Goal: Task Accomplishment & Management: Manage account settings

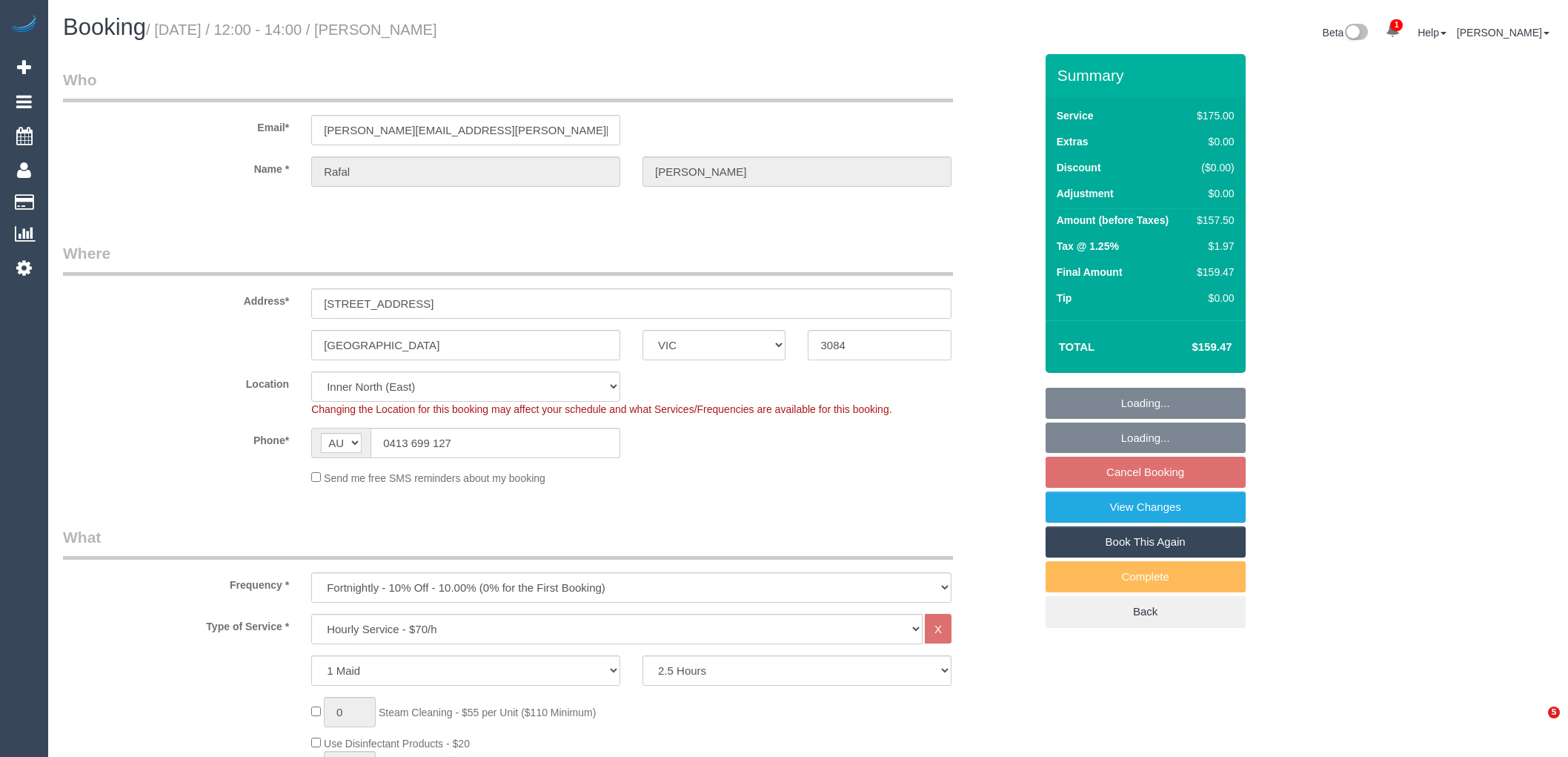
select select "VIC"
select select "150"
select select "string:stripe-pm_1RIhJ32GScqysDRVhKZfdR9r"
select select "number:28"
select select "number:14"
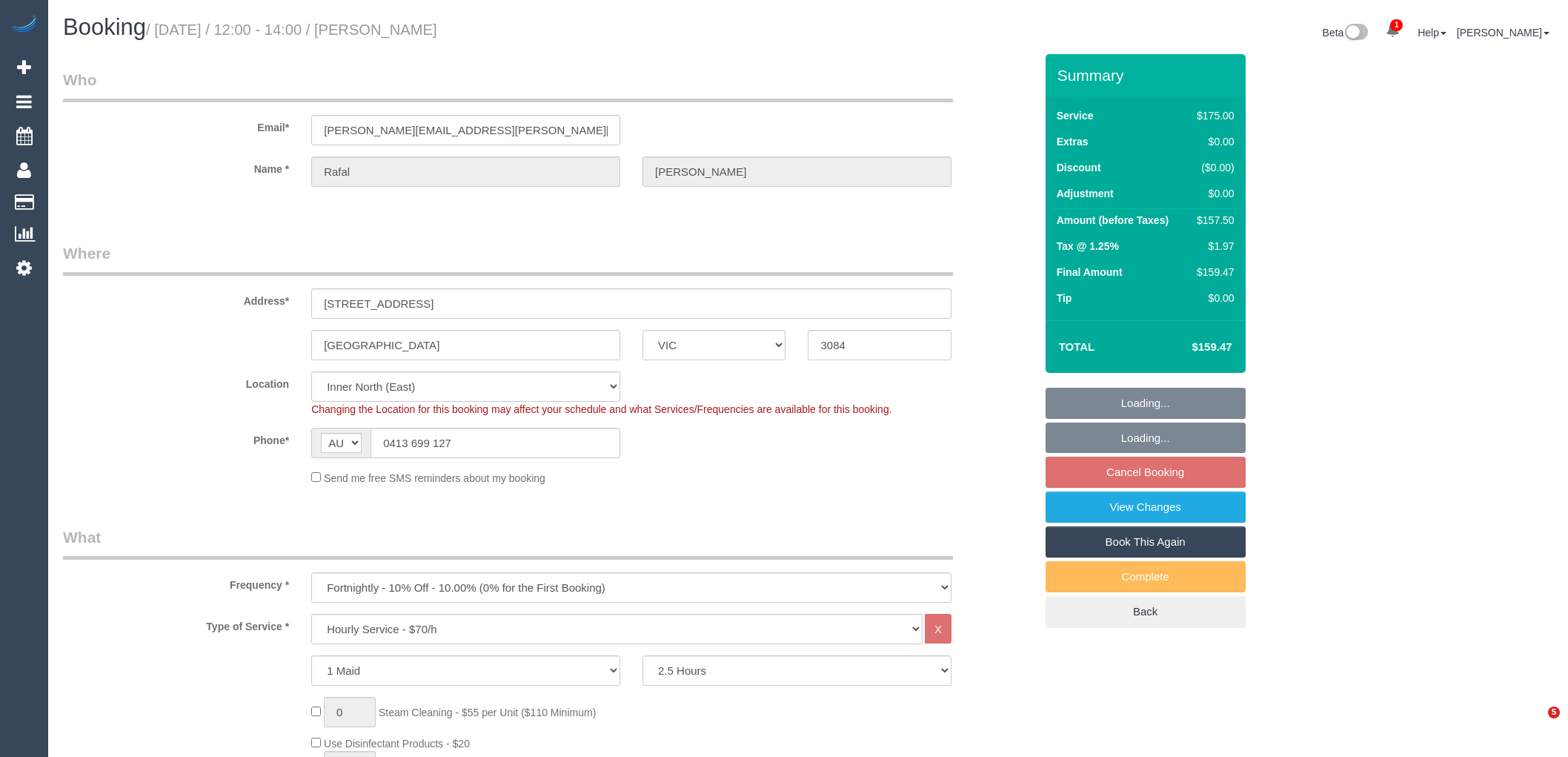
select select "number:19"
select select "number:25"
select select "number:34"
select select "number:12"
select select "spot4"
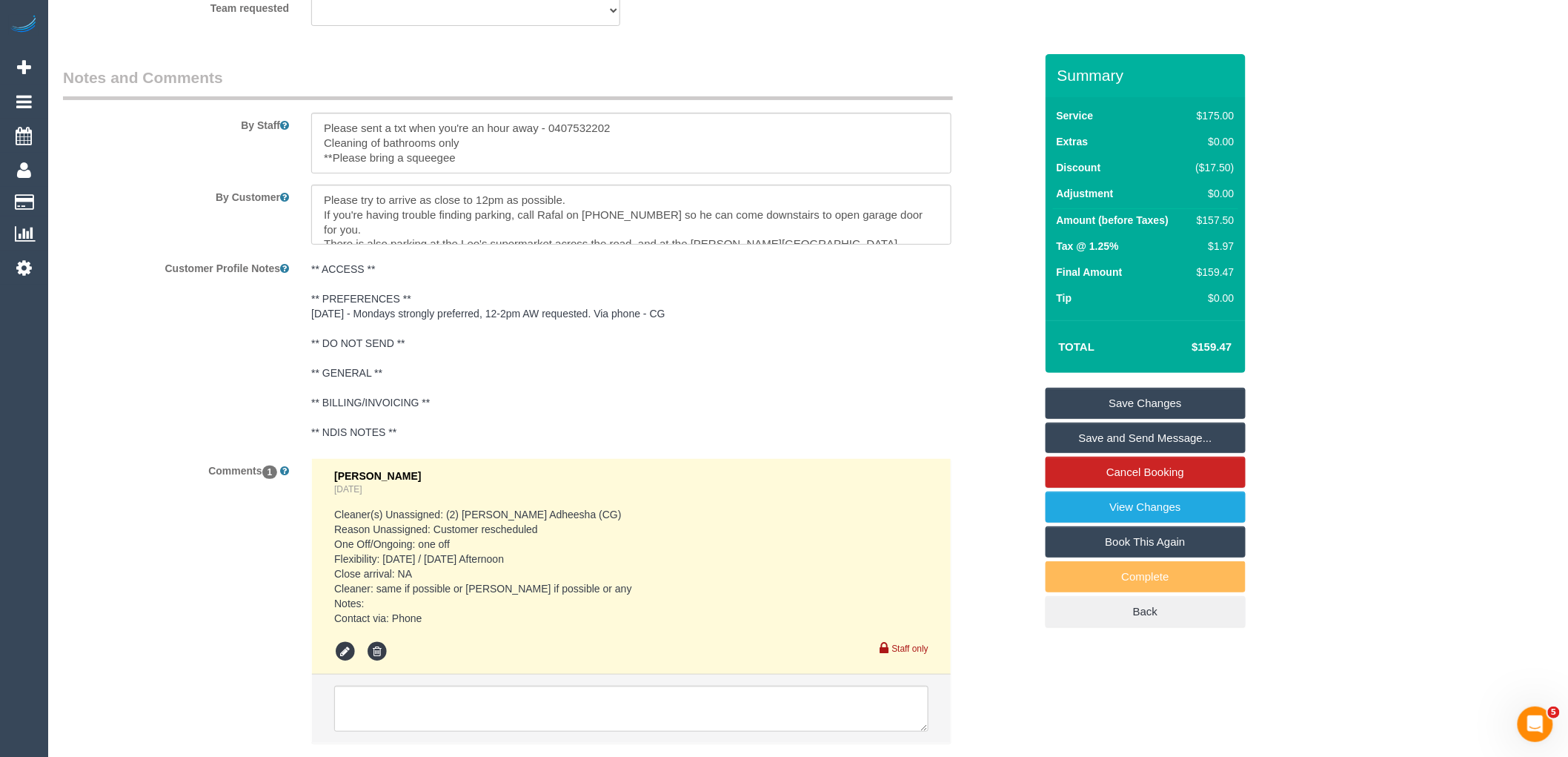
scroll to position [2510, 0]
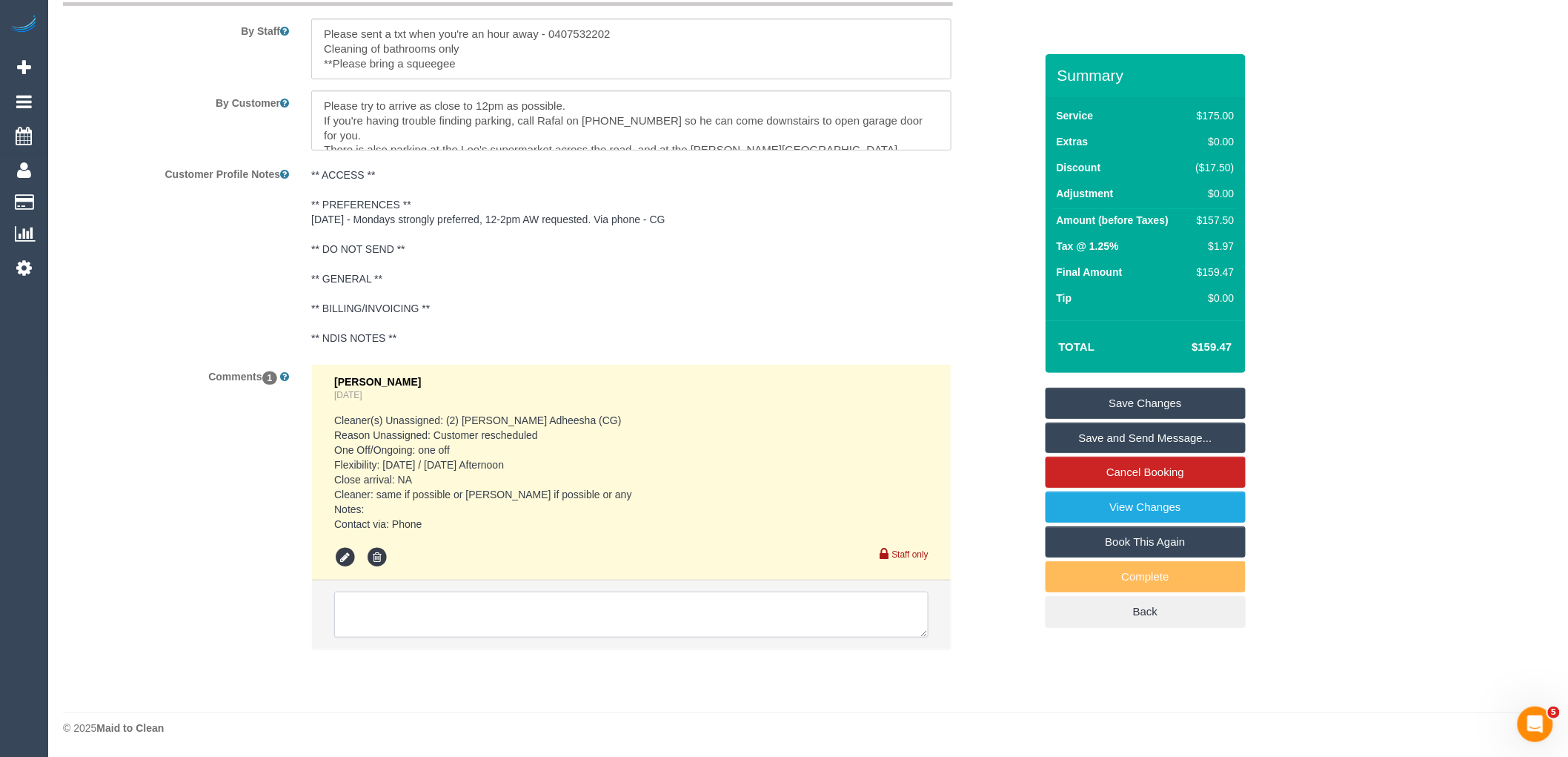
click at [450, 629] on textarea at bounding box center [631, 614] width 595 height 46
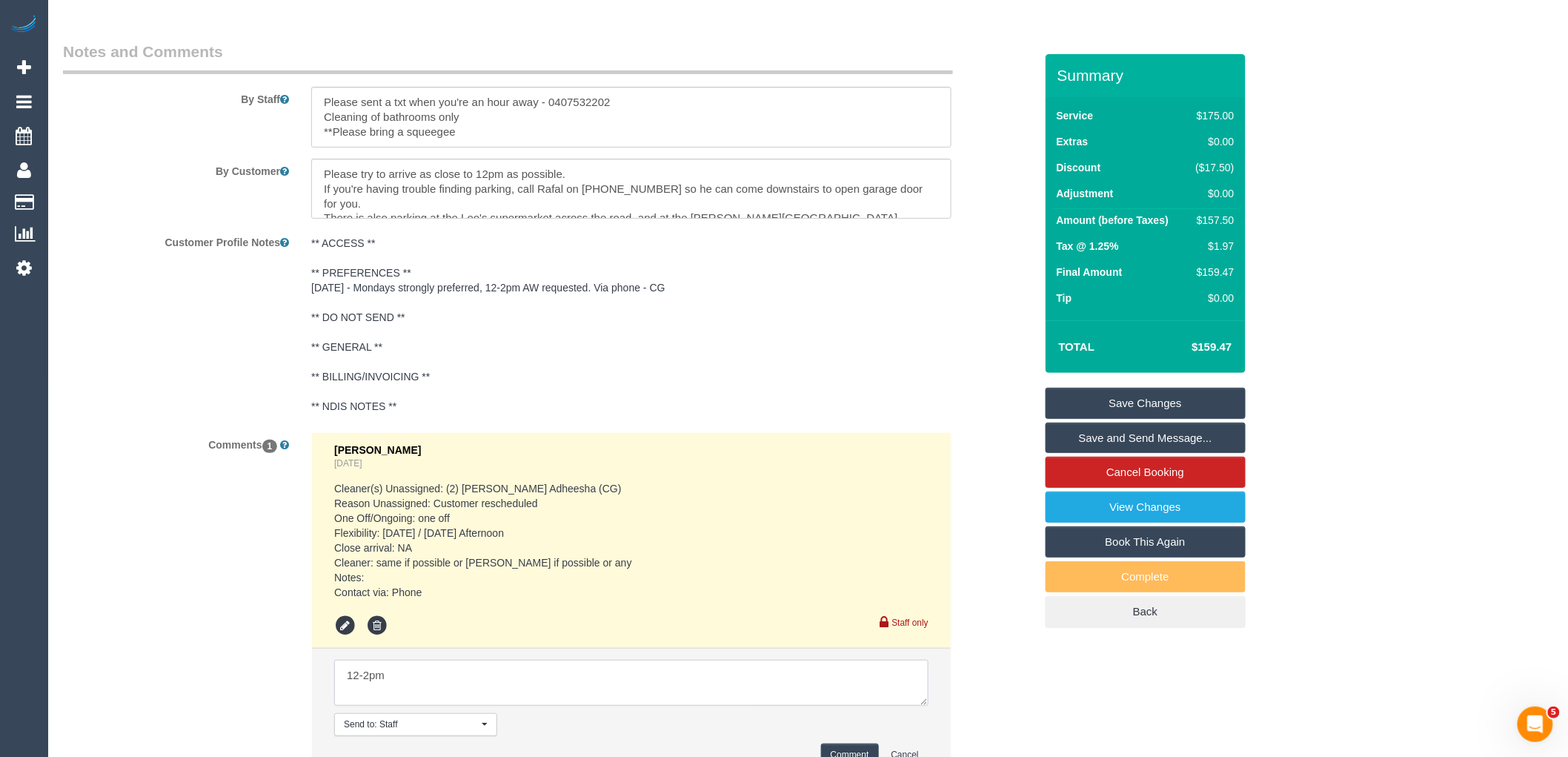
scroll to position [2572, 0]
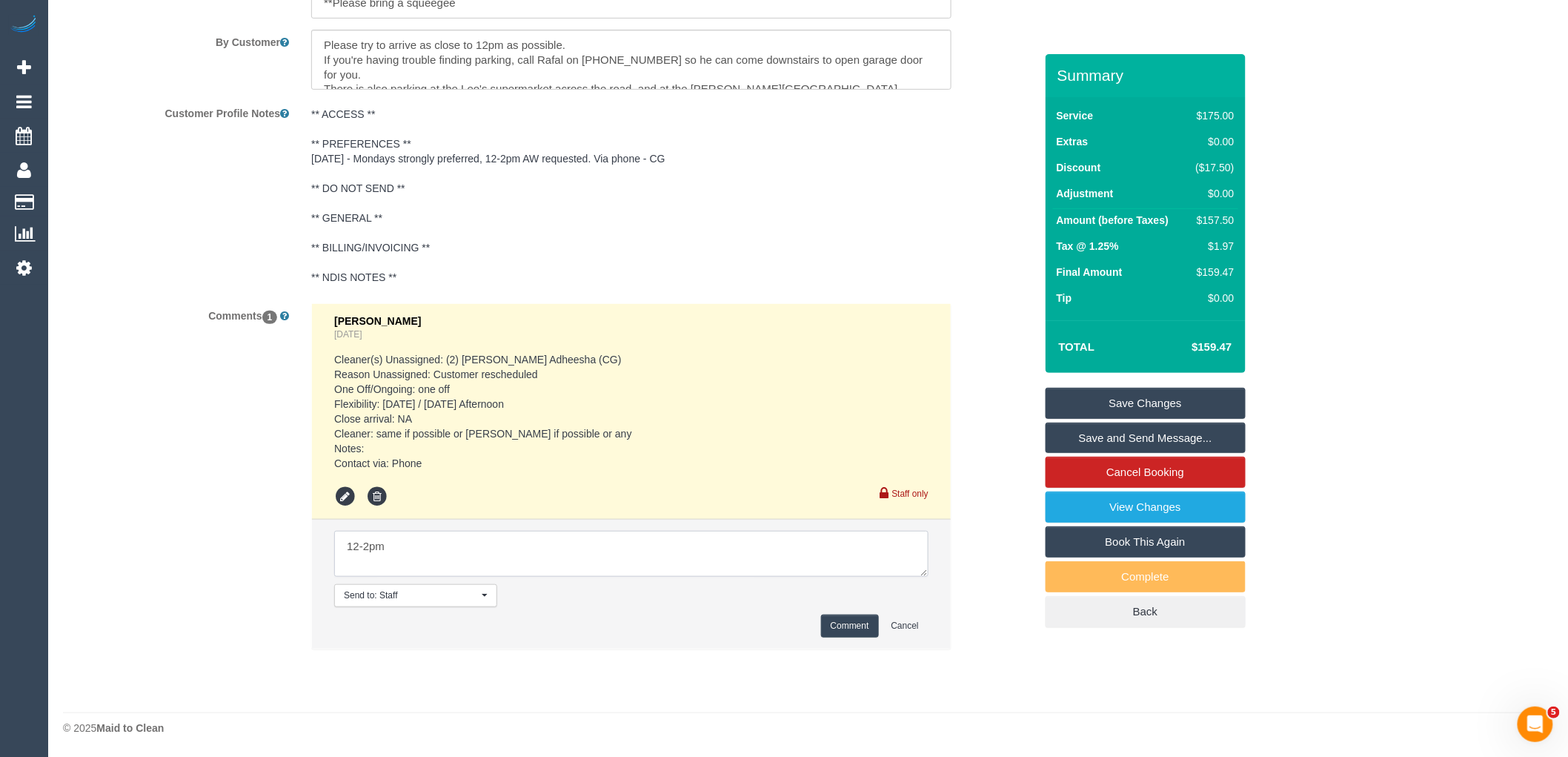
click at [413, 541] on textarea at bounding box center [631, 553] width 595 height 46
click at [346, 540] on textarea at bounding box center [631, 553] width 595 height 46
click at [612, 530] on textarea at bounding box center [631, 553] width 595 height 46
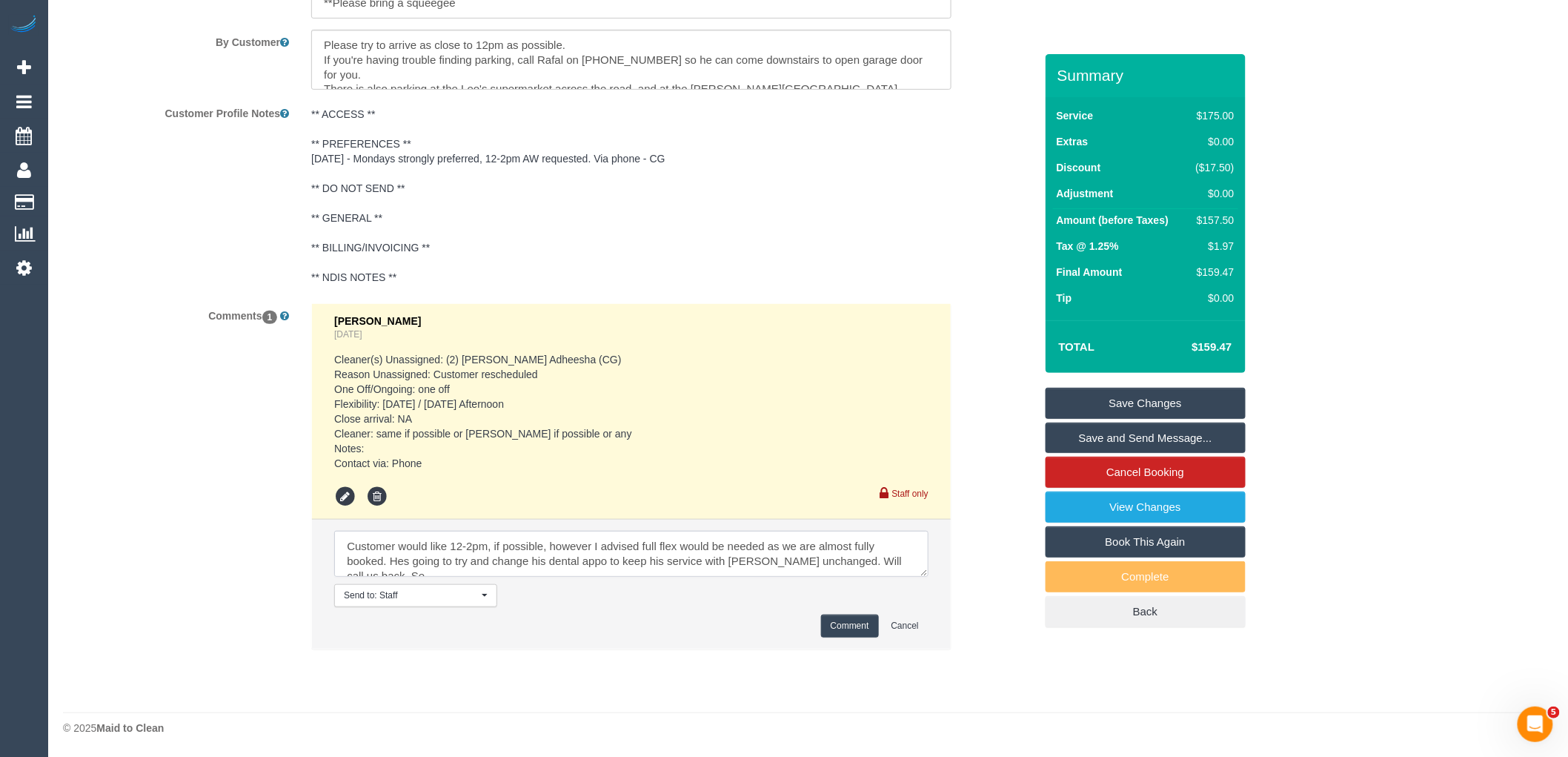
scroll to position [6, 0]
type textarea "Customer would like 12-2pm, if possible, however I advised full flex would be n…"
click at [861, 621] on button "Comment" at bounding box center [850, 625] width 58 height 23
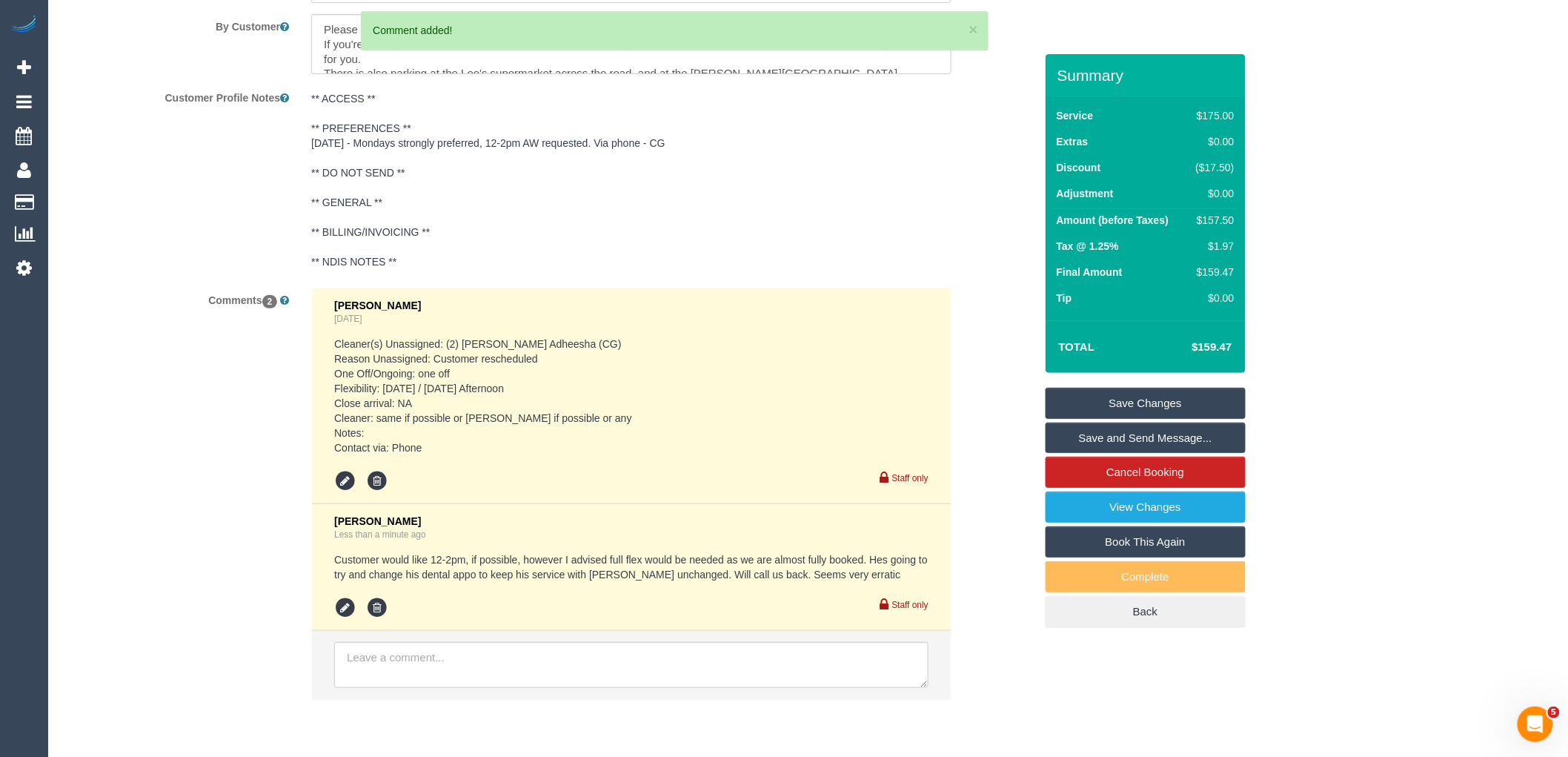
scroll to position [2325, 0]
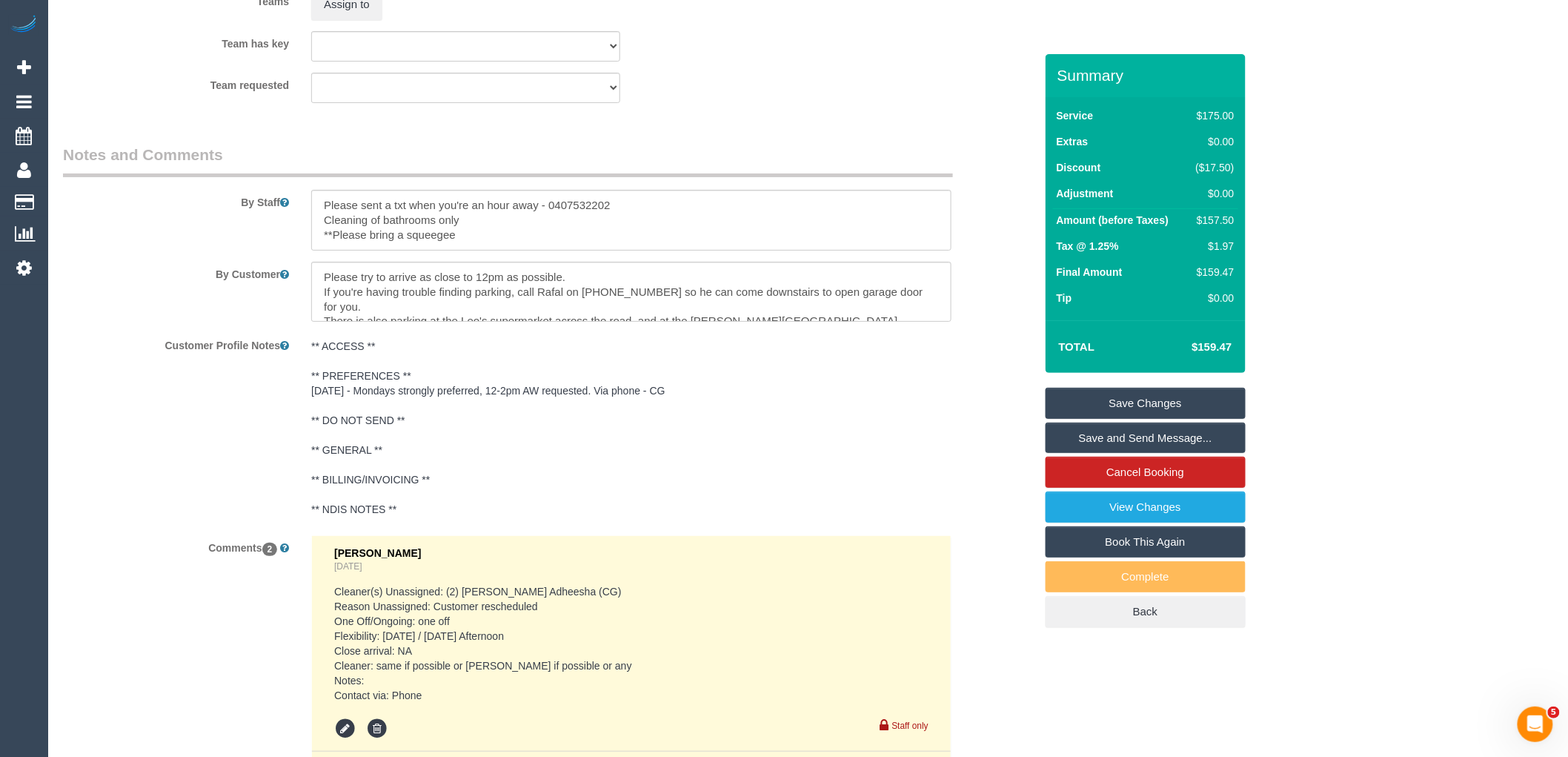
click at [1189, 394] on link "Save Changes" at bounding box center [1145, 403] width 200 height 31
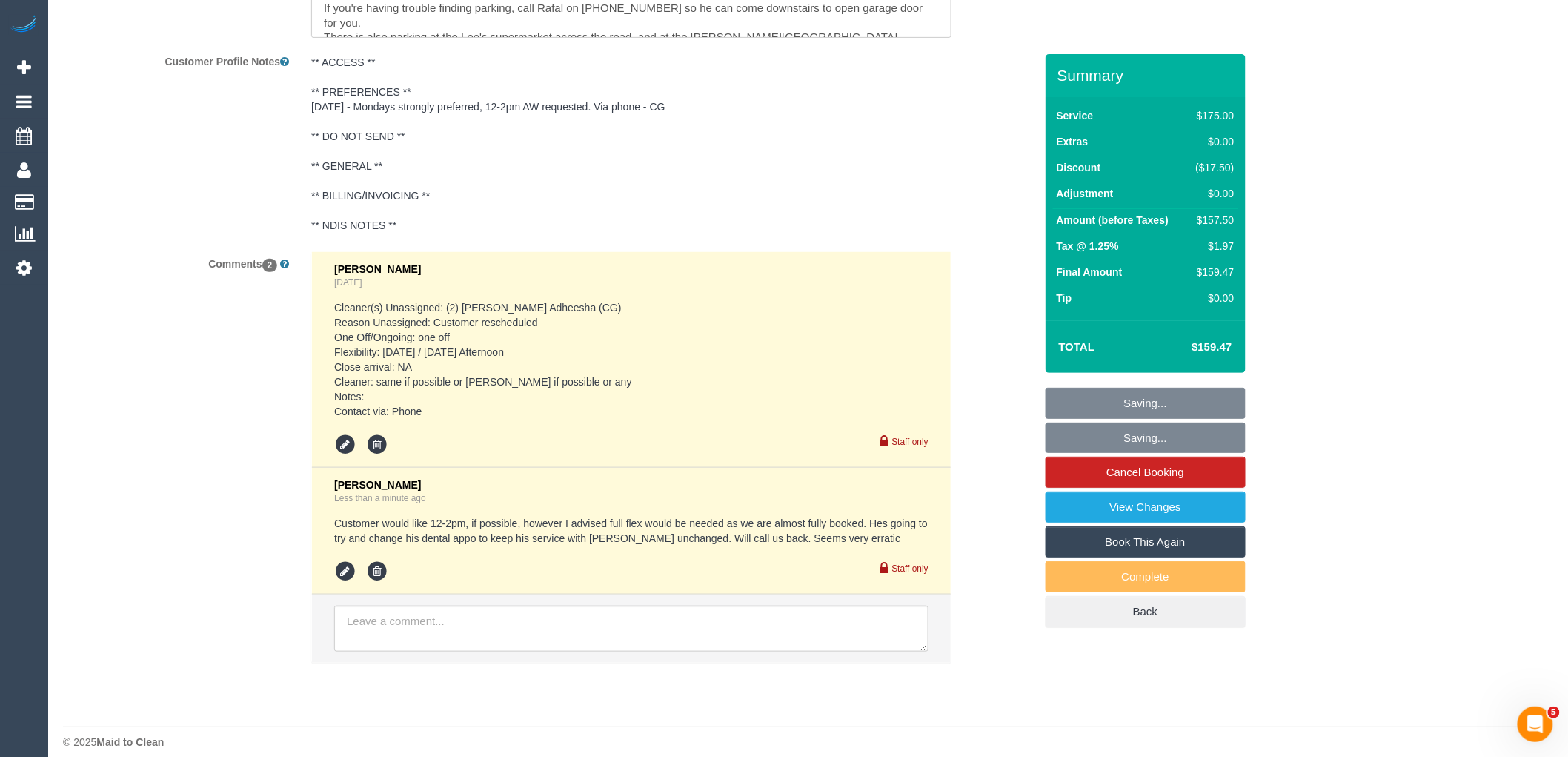
scroll to position [2636, 0]
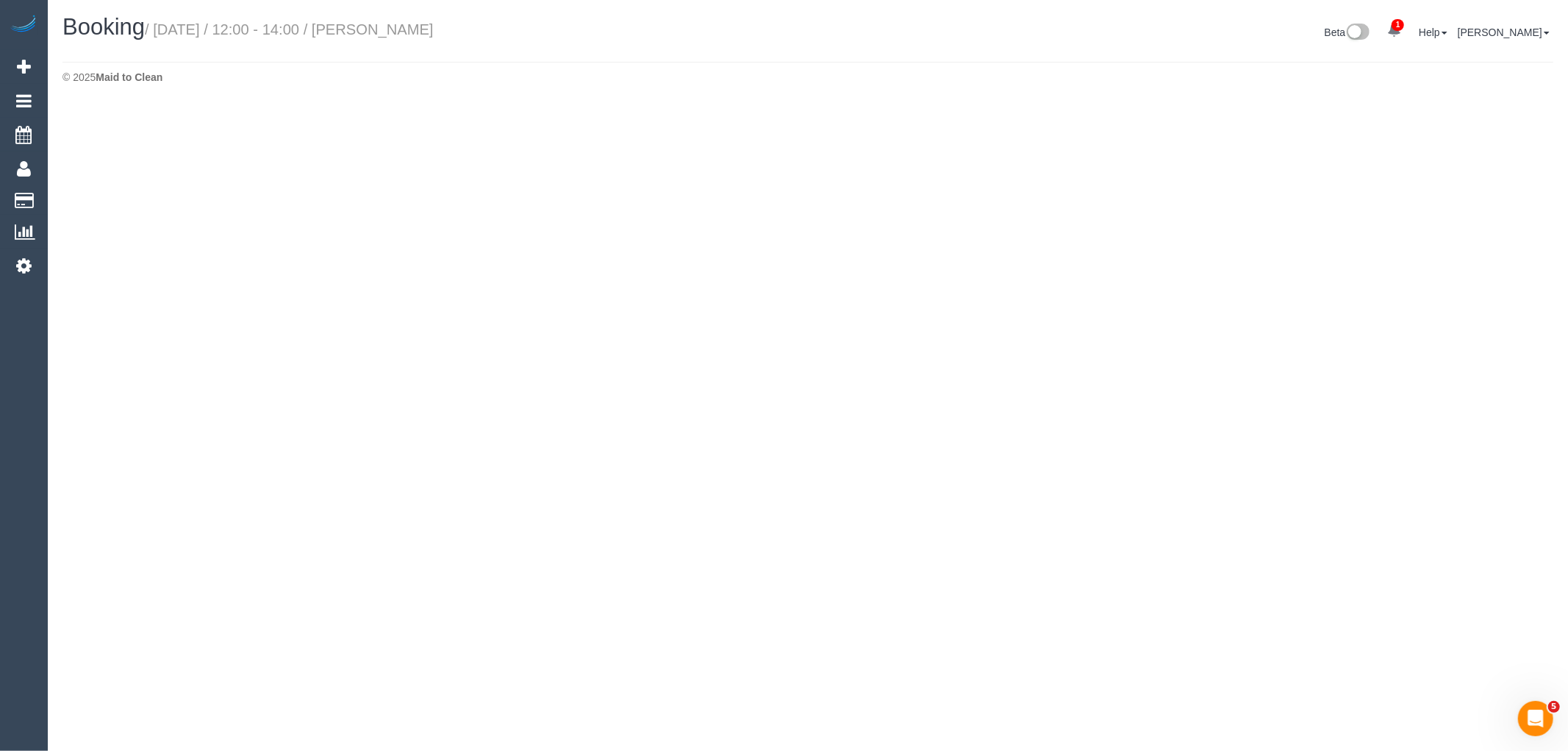
select select "VIC"
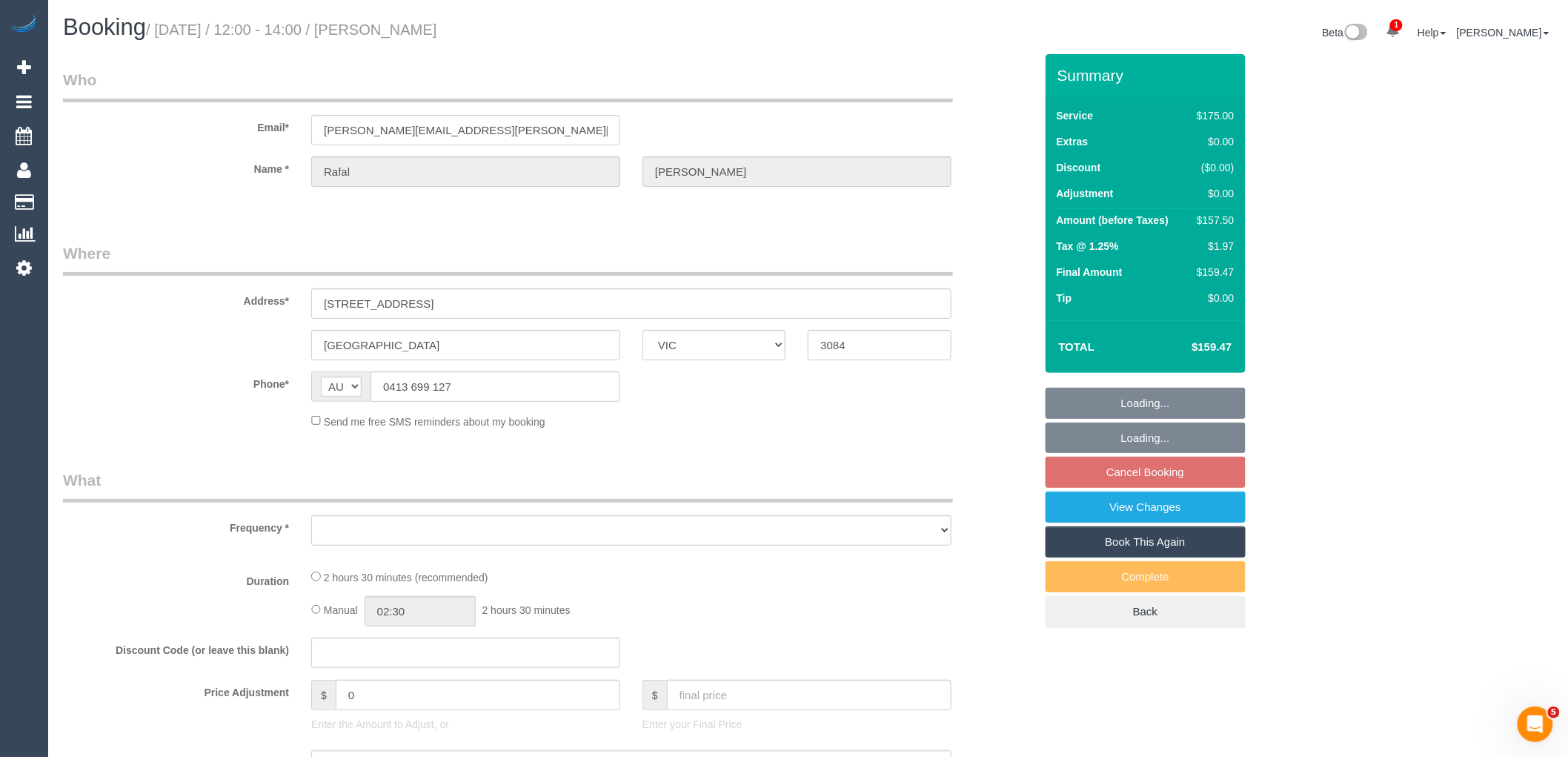
select select "object:2881"
select select "string:stripe-pm_1RIhJ32GScqysDRVhKZfdR9r"
select select "150"
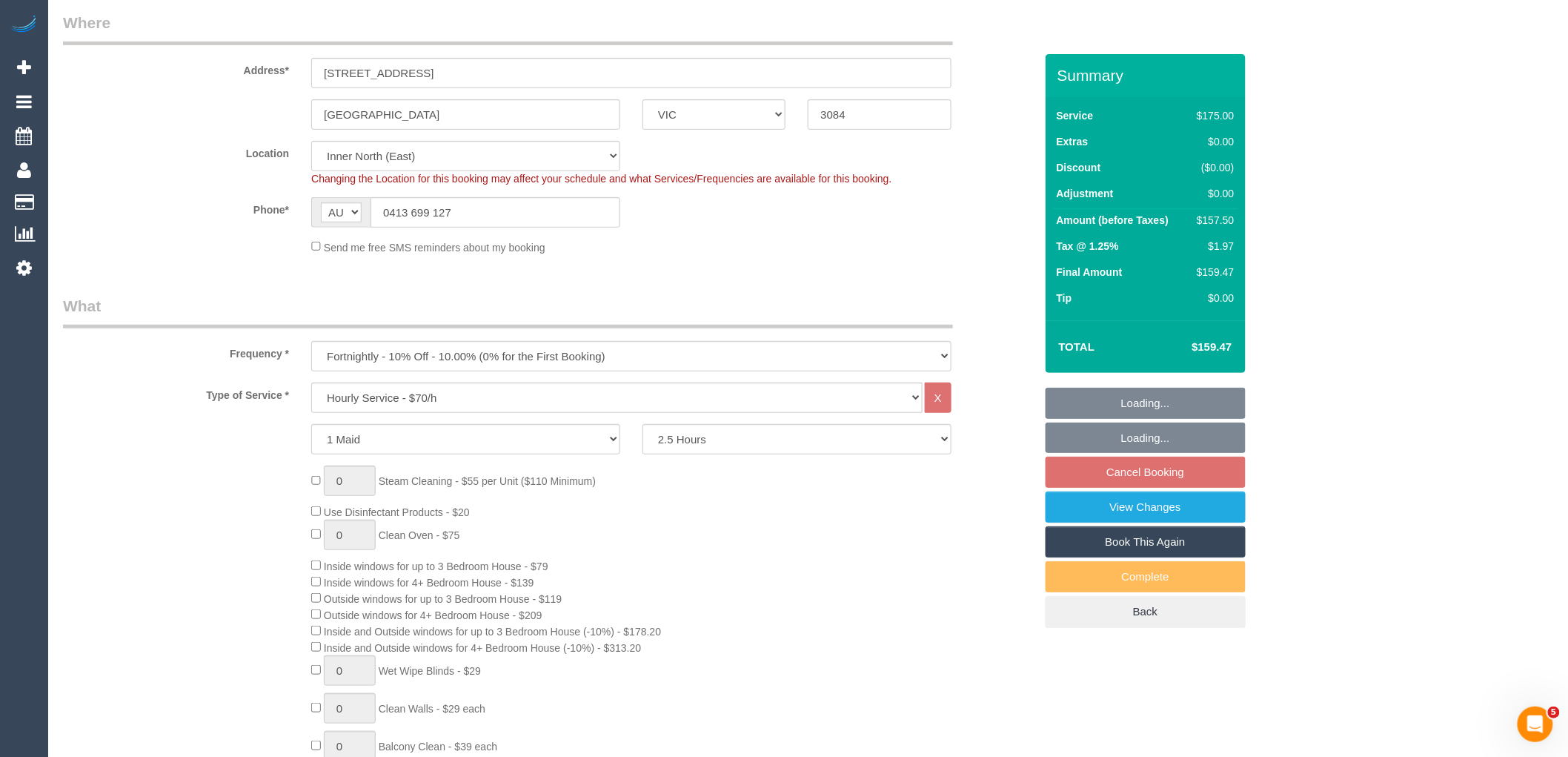
select select "spot25"
select select "number:28"
select select "number:14"
select select "number:19"
select select "number:25"
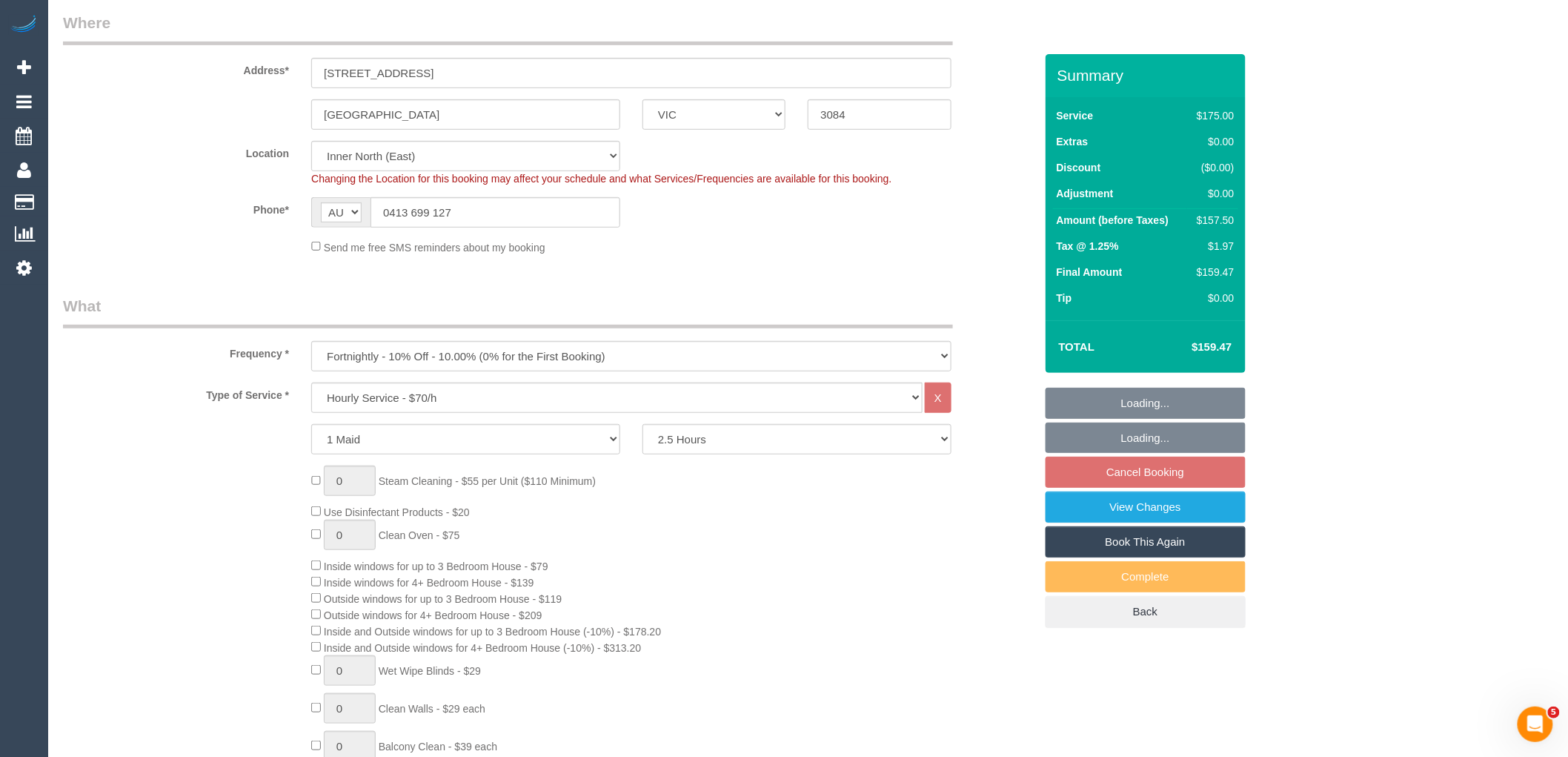
select select "number:34"
select select "number:12"
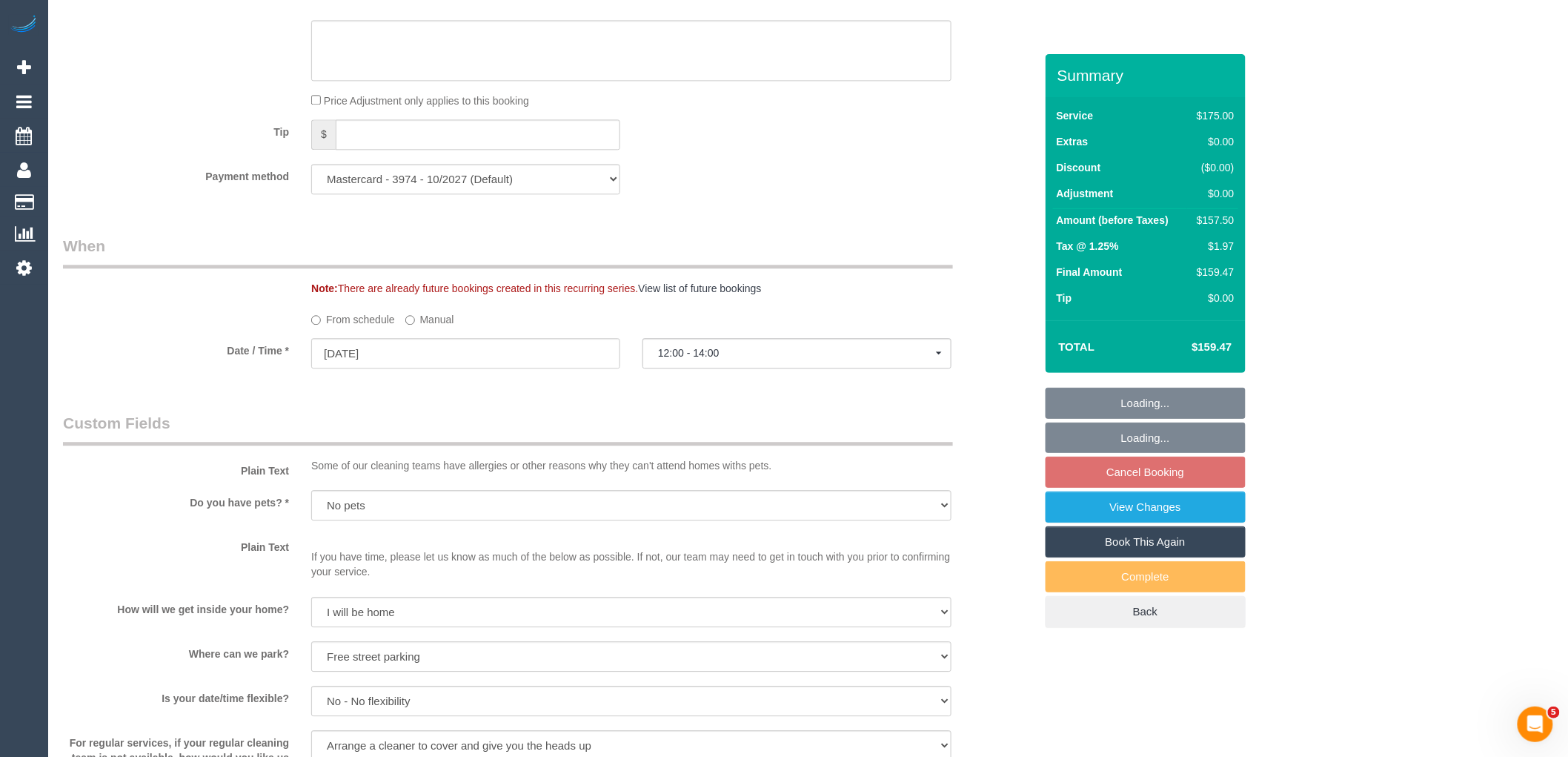
select select "object:3964"
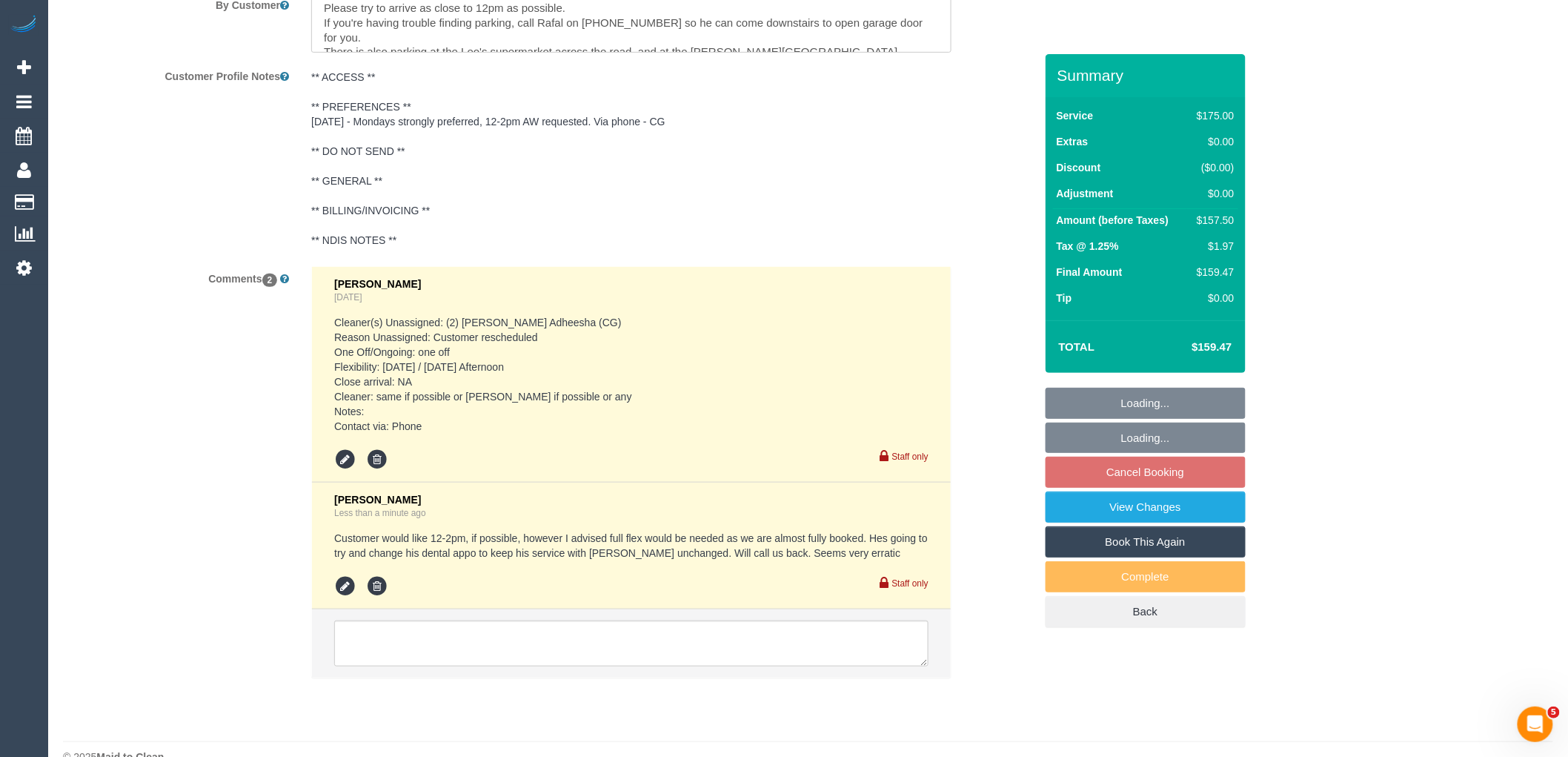
scroll to position [2636, 0]
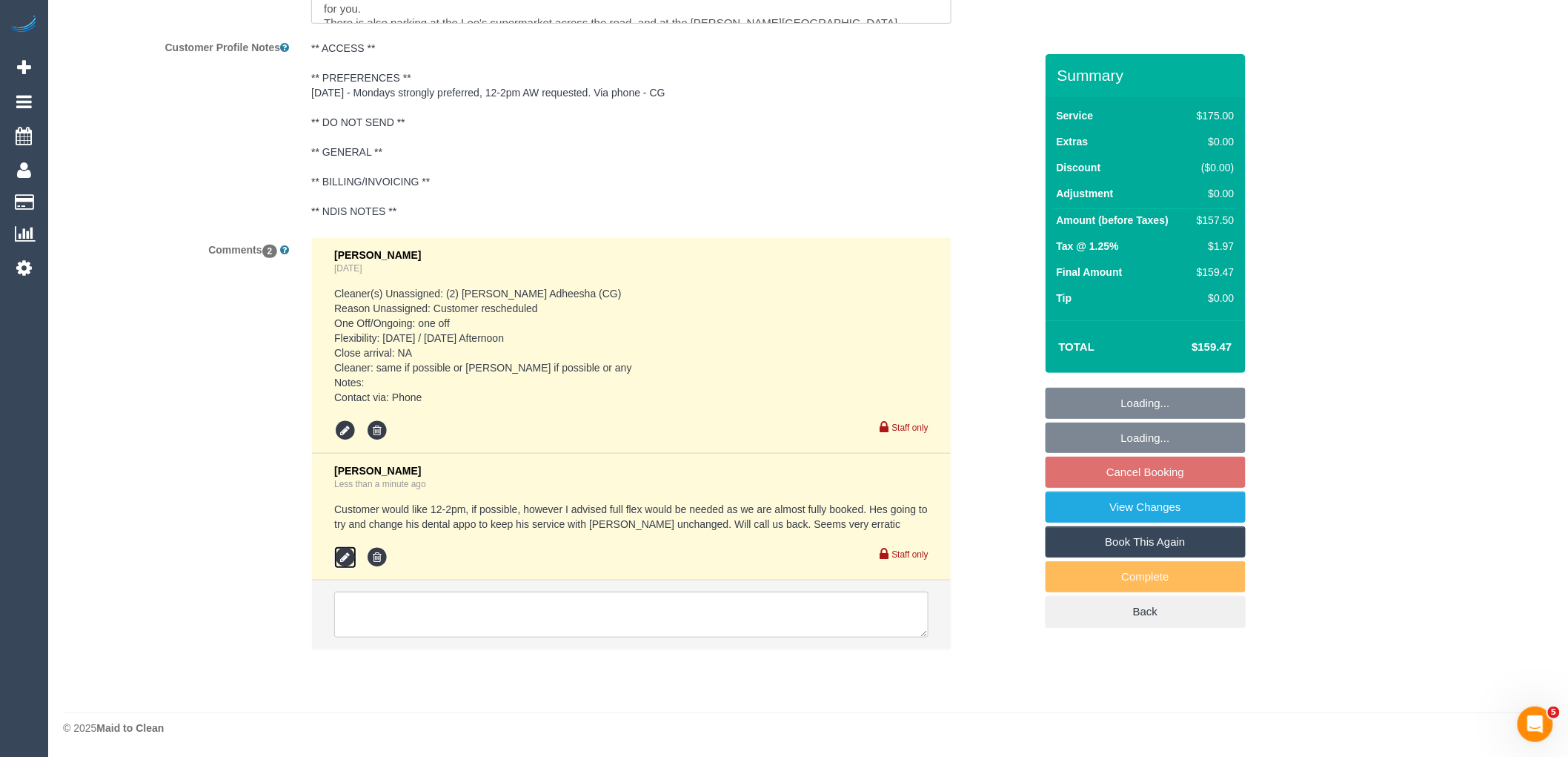
click at [346, 556] on icon at bounding box center [346, 557] width 22 height 22
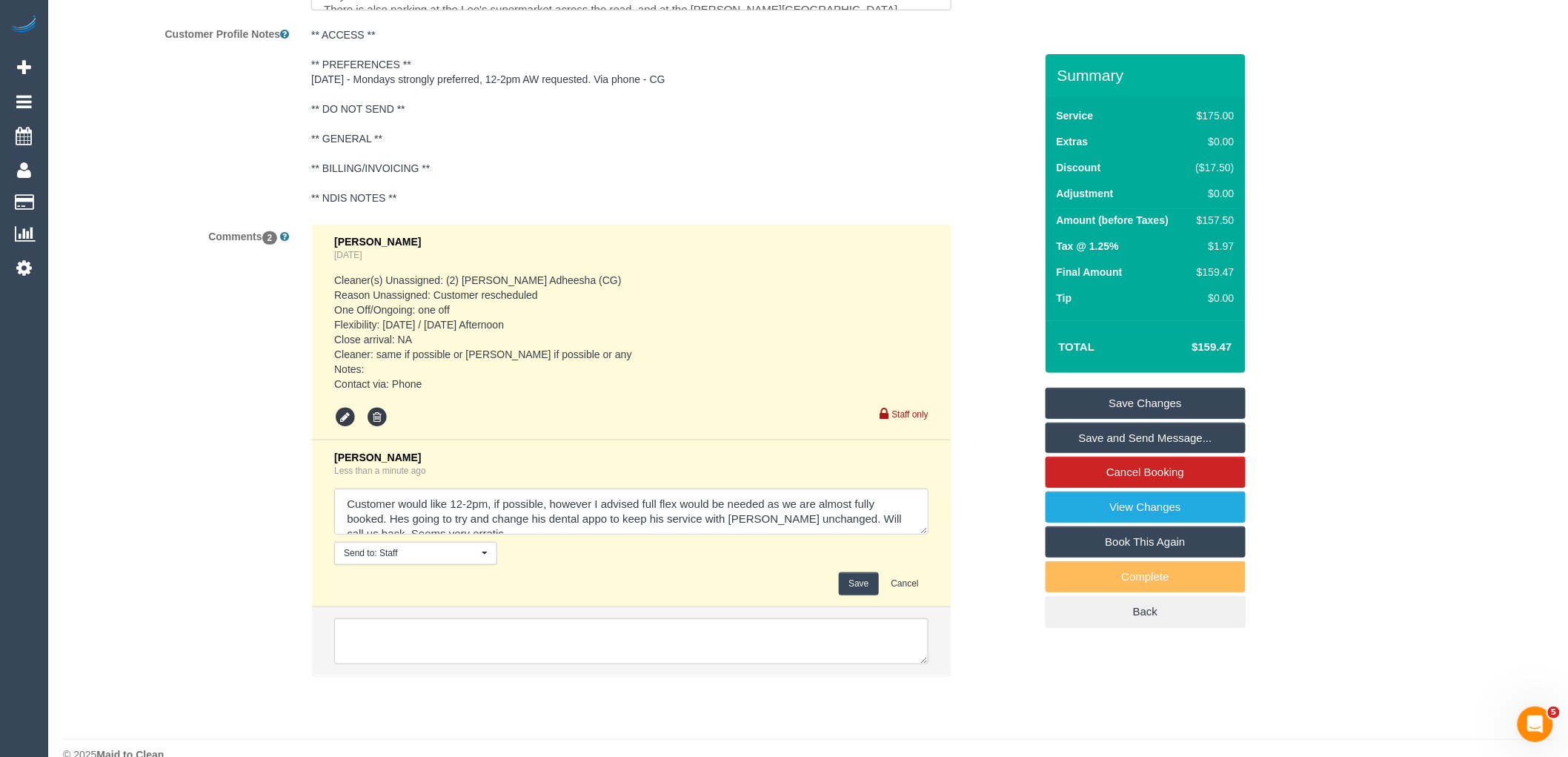
click at [399, 514] on textarea at bounding box center [631, 512] width 595 height 46
type textarea "Customer called and would like 12-2pm, if possible, however I advised full flex…"
click at [863, 594] on button "Save" at bounding box center [859, 583] width 39 height 23
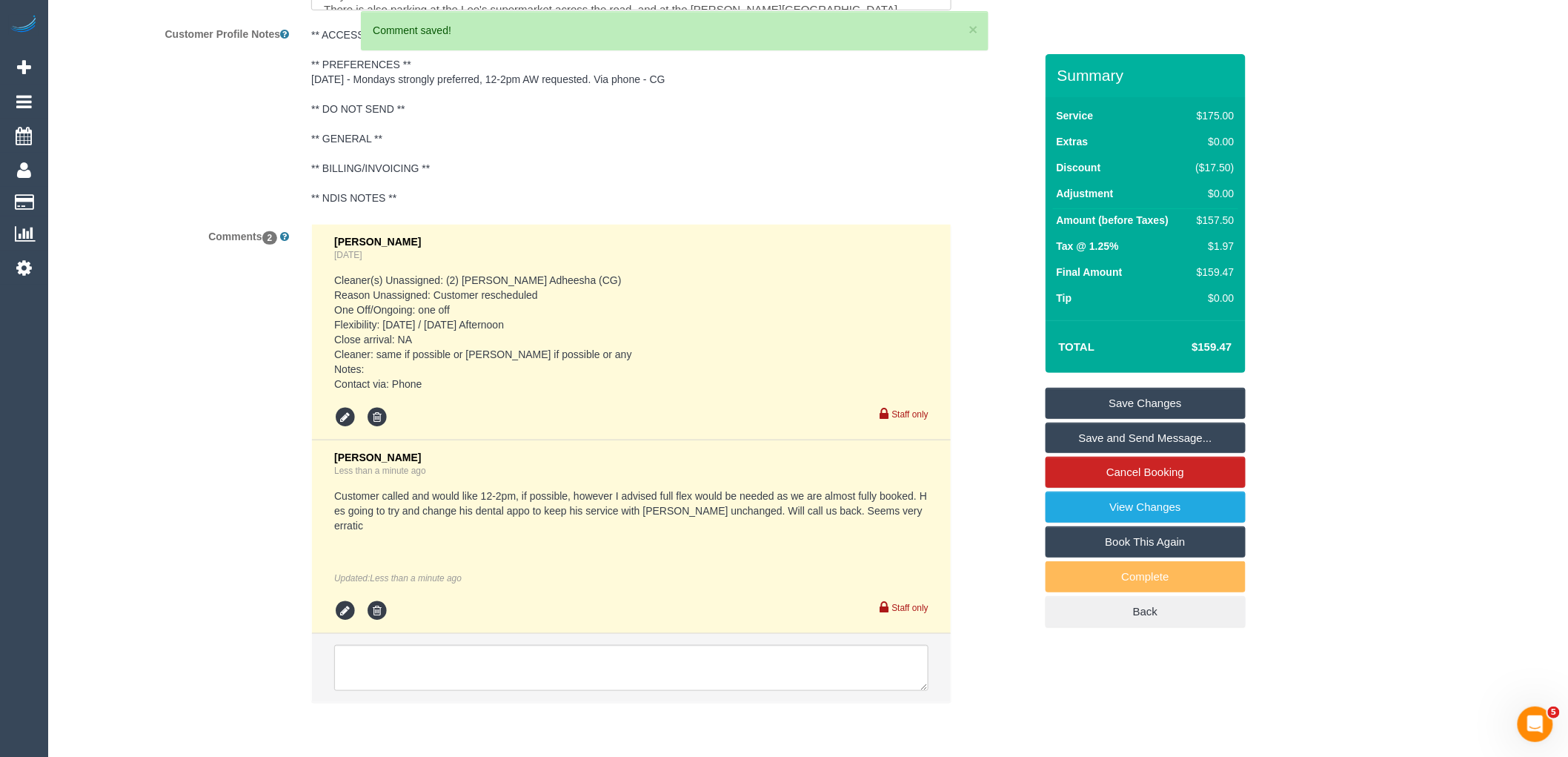
click at [1182, 400] on link "Save Changes" at bounding box center [1145, 403] width 200 height 31
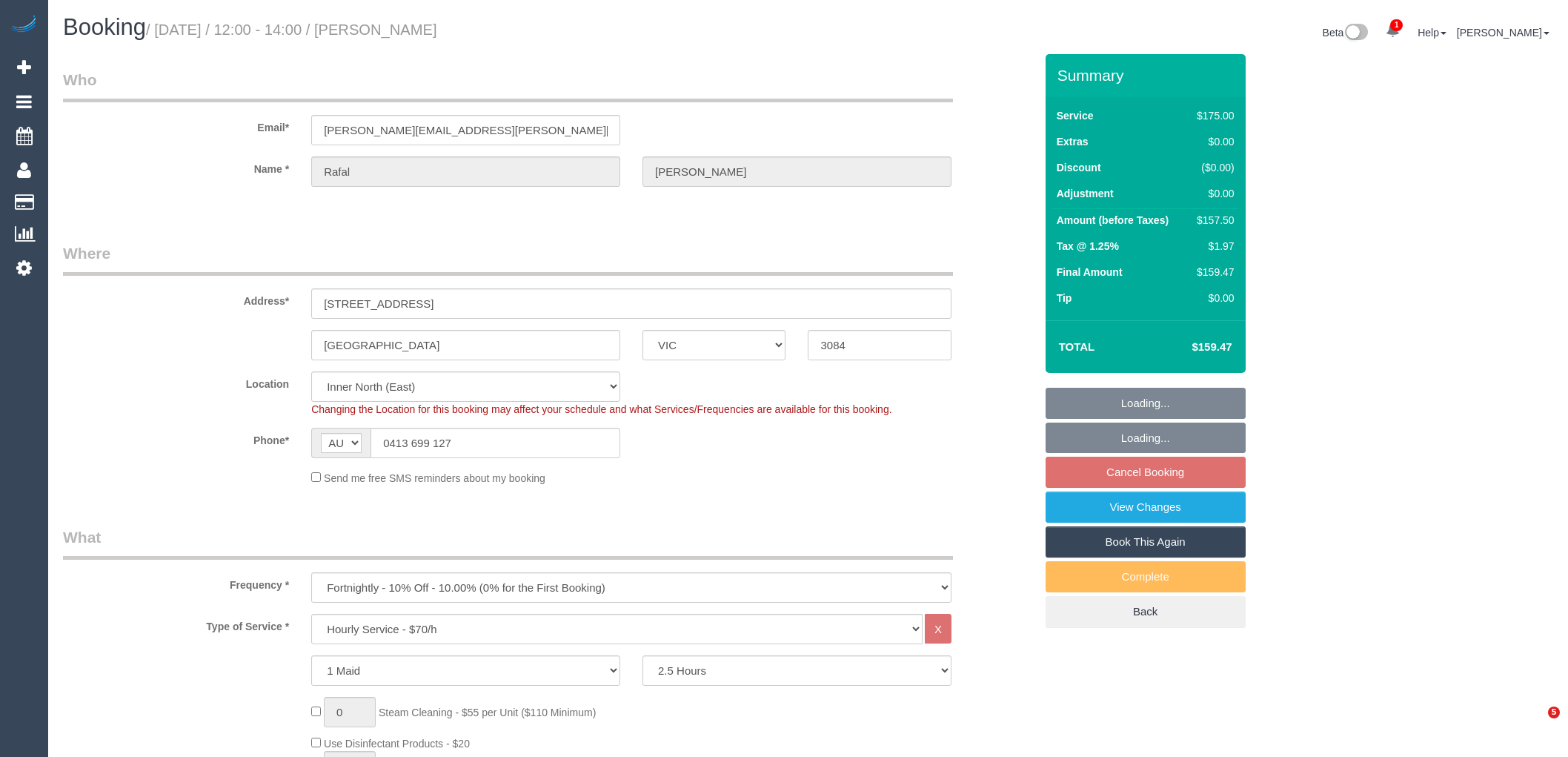
select select "VIC"
select select "150"
select select "string:stripe-pm_1RIhJ32GScqysDRVhKZfdR9r"
select select "number:28"
select select "number:14"
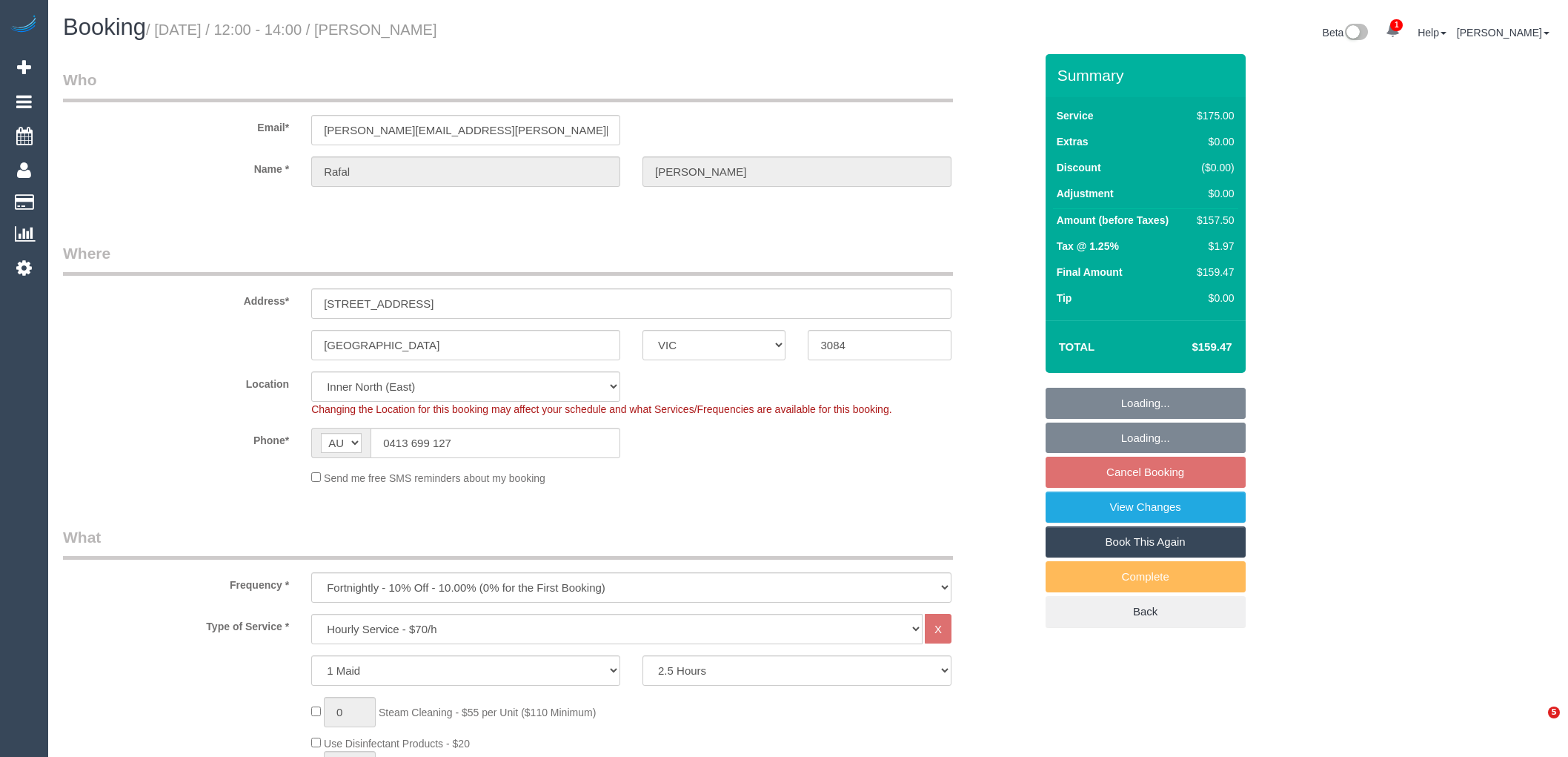
select select "number:19"
select select "number:25"
select select "number:34"
select select "number:12"
select select "spot4"
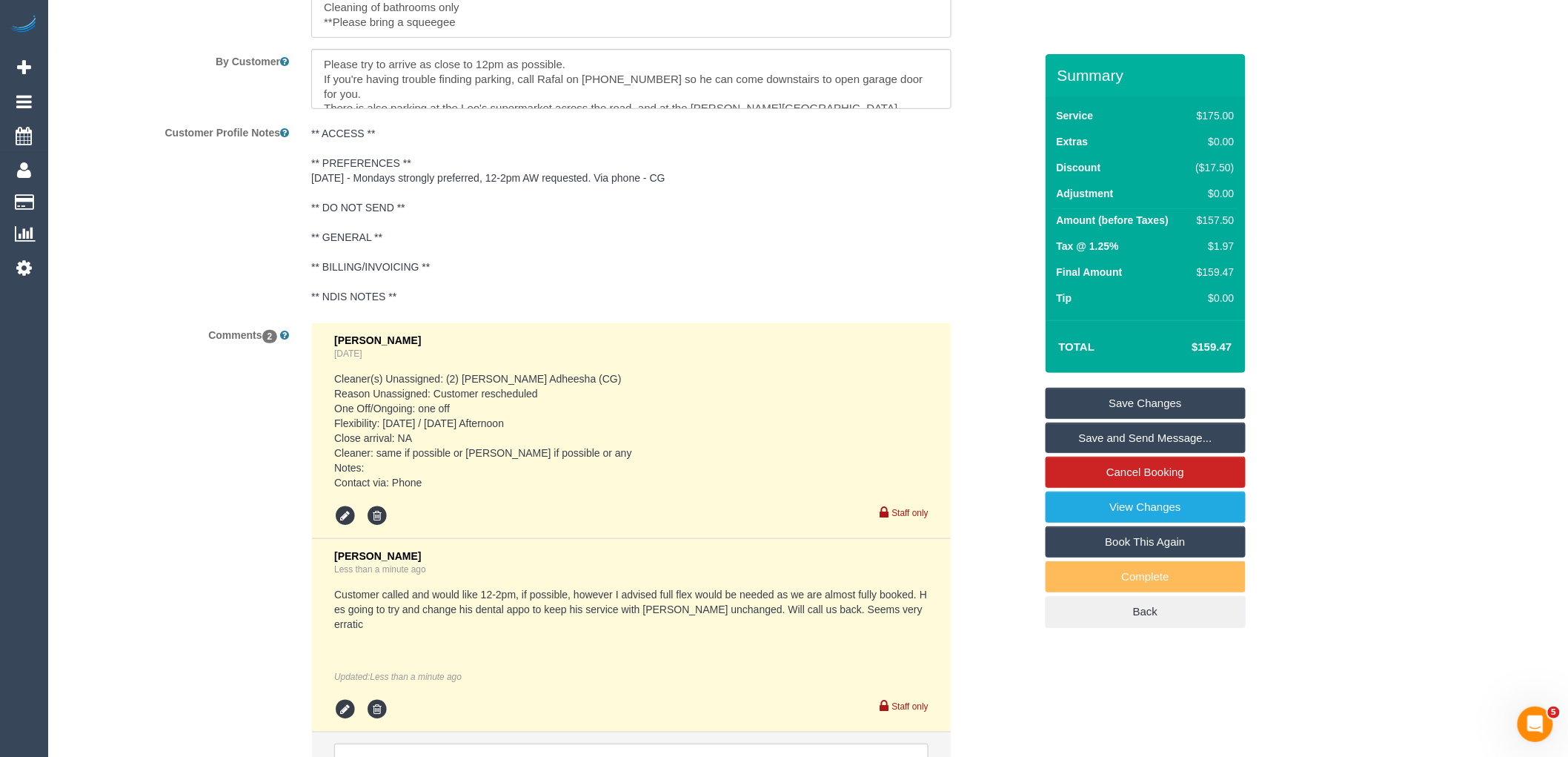
scroll to position [2688, 0]
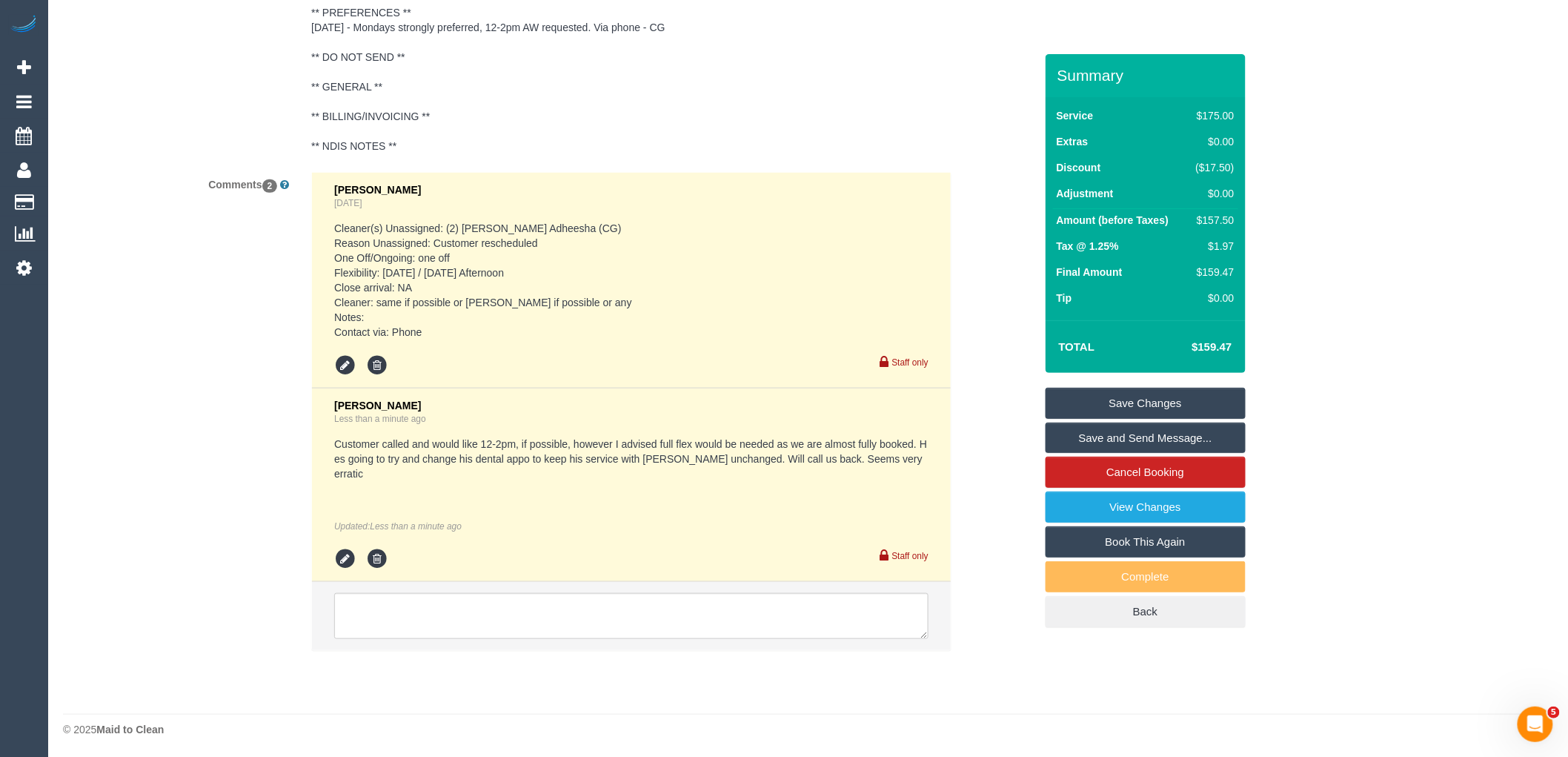
click at [490, 335] on pre "Cleaner(s) Unassigned: (2) Binoy Adheesha (CG) Reason Unassigned: Customer resc…" at bounding box center [631, 280] width 595 height 119
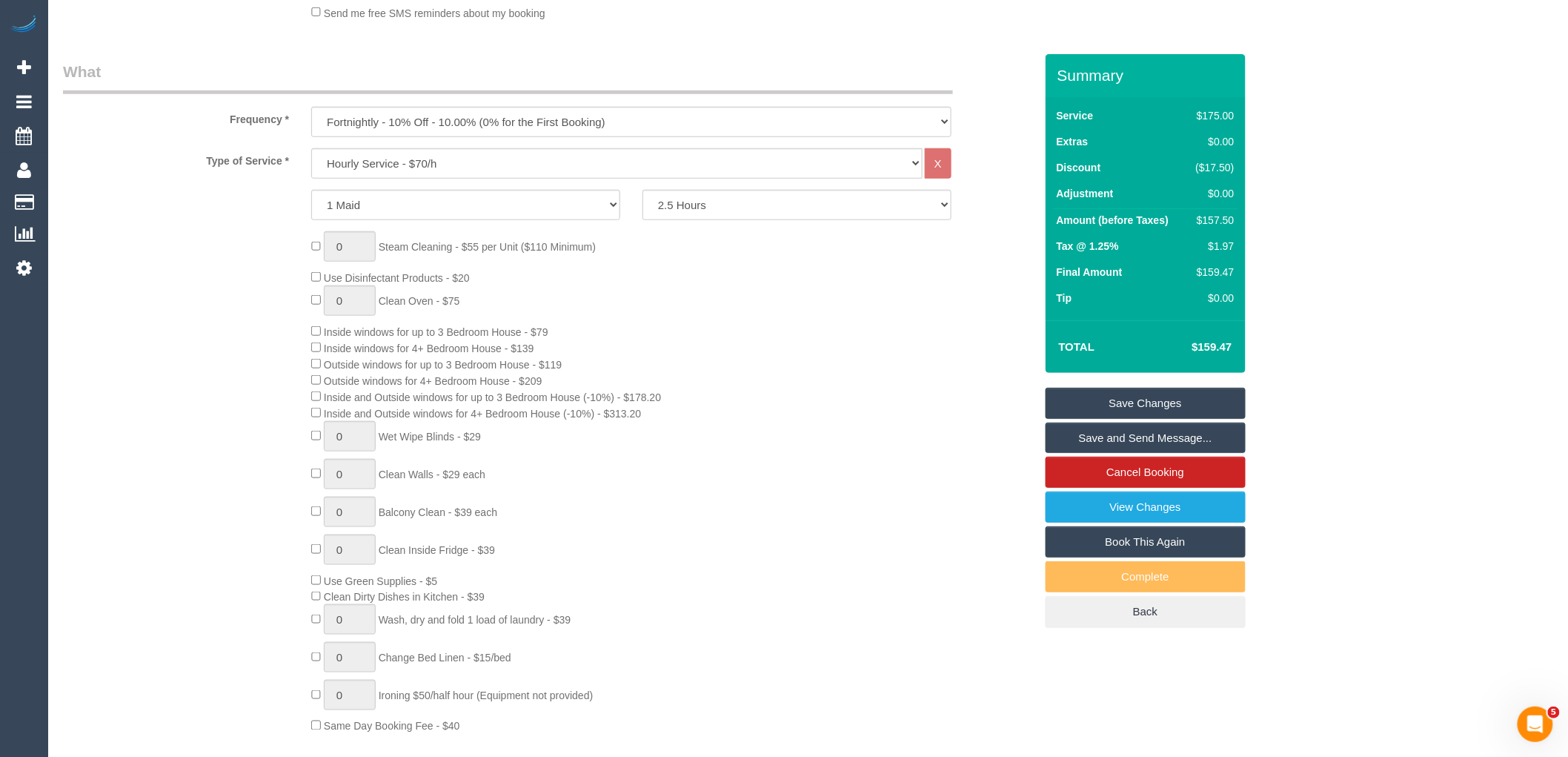
scroll to position [0, 0]
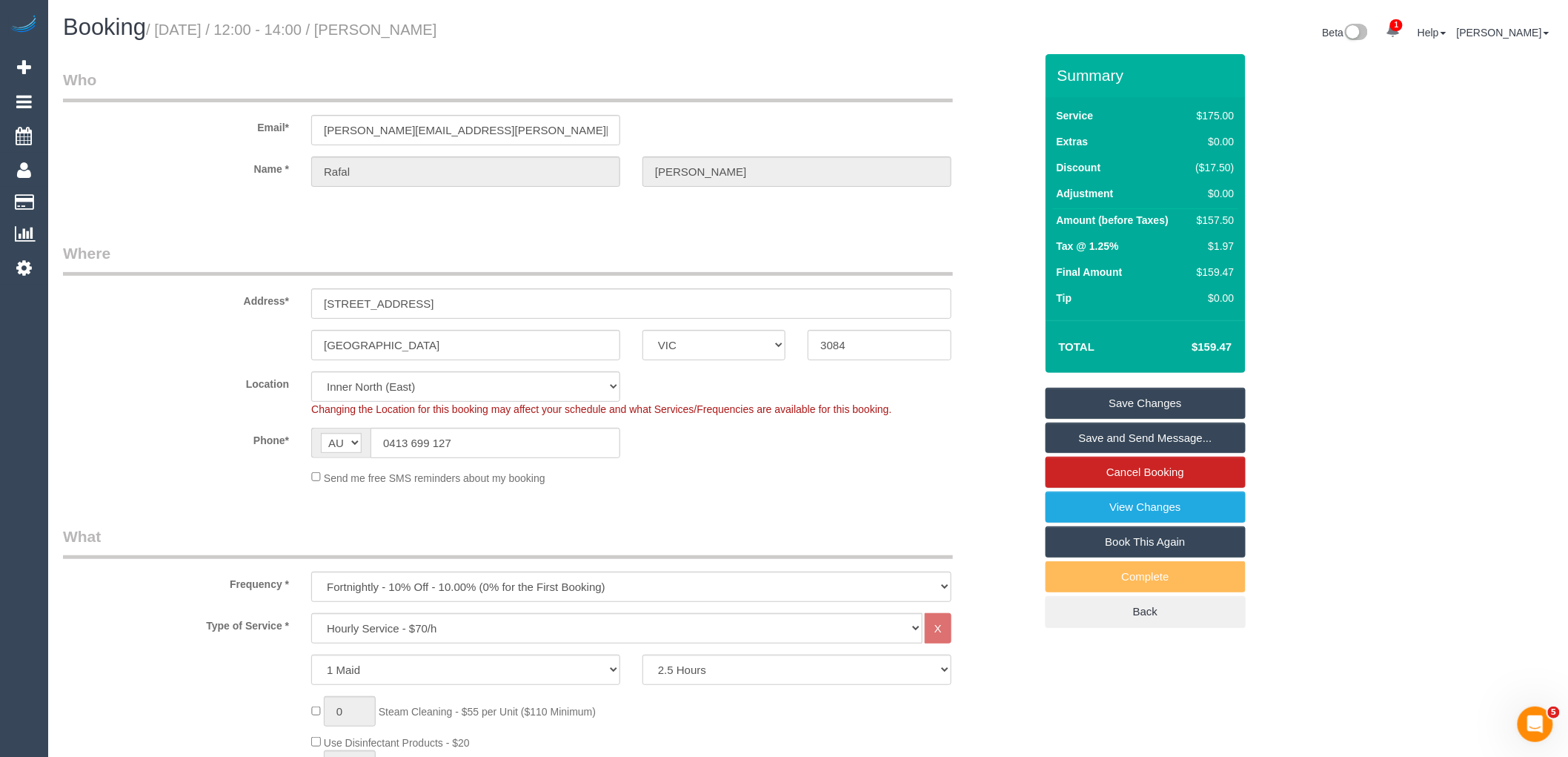
click at [527, 25] on h1 "Booking / October 15, 2025 / 12:00 - 14:00 / Rafal Zebrowski" at bounding box center [430, 27] width 735 height 25
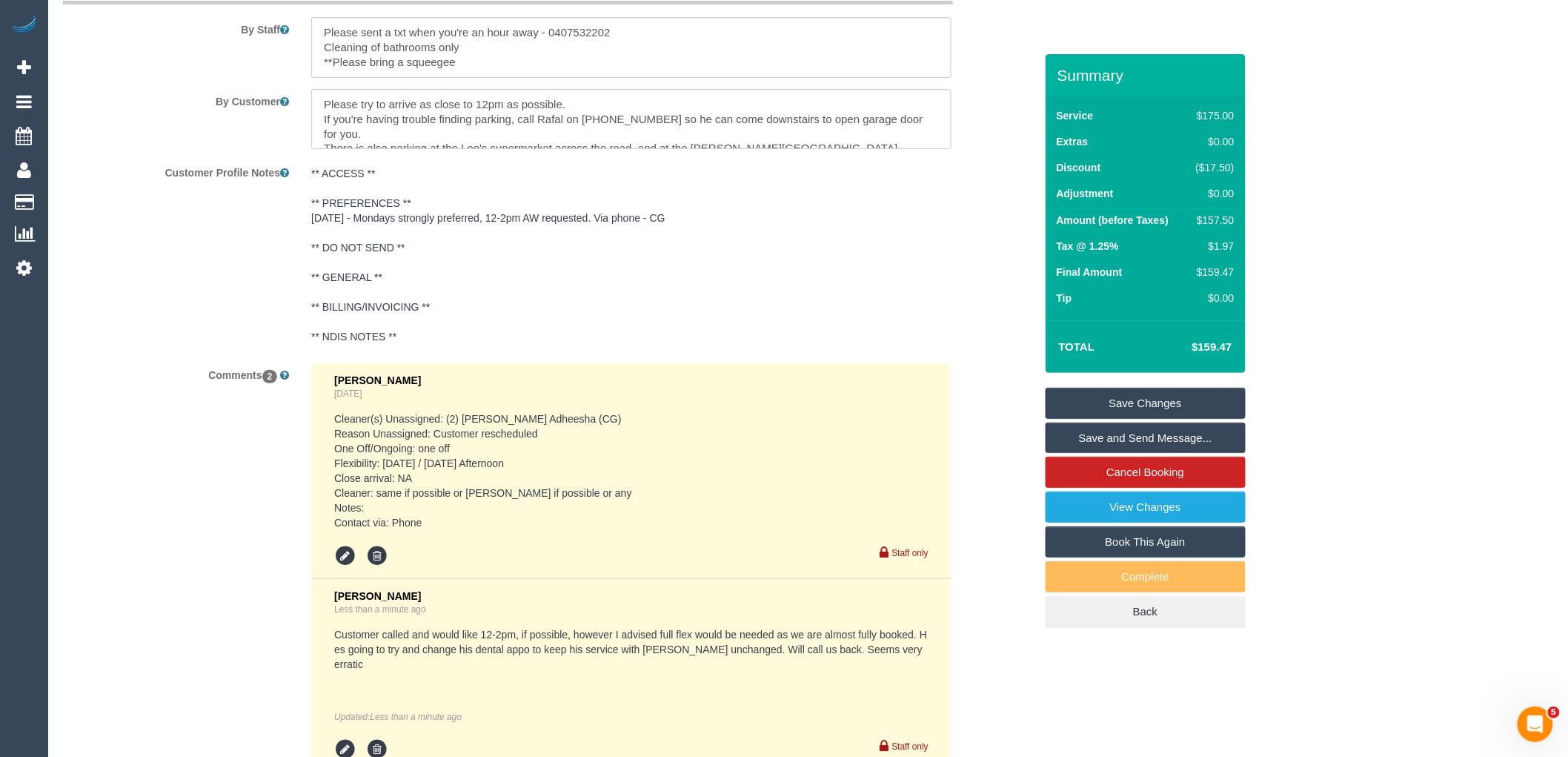
scroll to position [2688, 0]
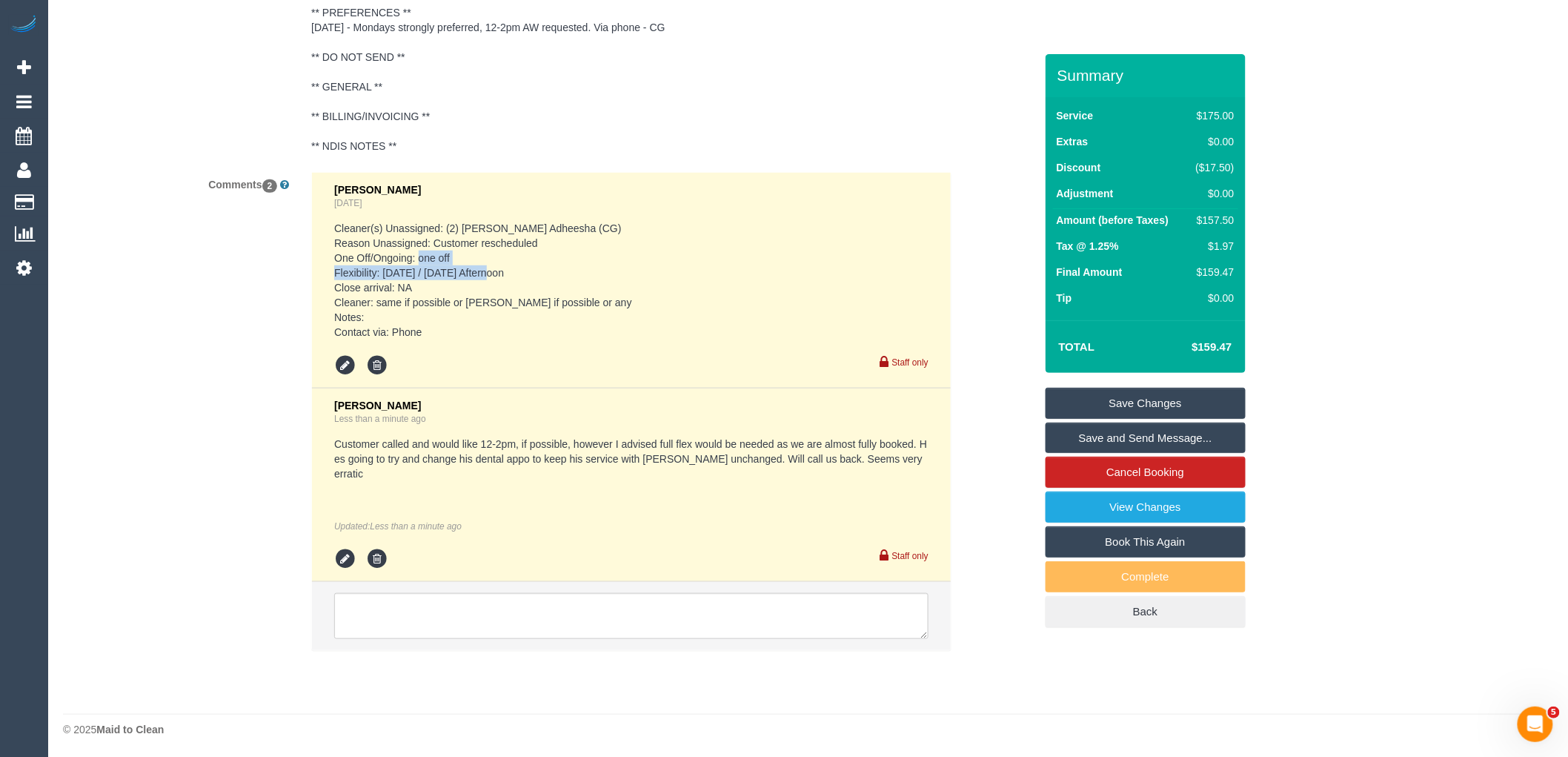
drag, startPoint x: 330, startPoint y: 283, endPoint x: 566, endPoint y: 293, distance: 236.2
click at [566, 293] on li "Chellsea Espinosa Yesterday Cleaner(s) Unassigned: (2) Binoy Adheesha (CG) Reas…" at bounding box center [631, 281] width 639 height 216
drag, startPoint x: 540, startPoint y: 291, endPoint x: 557, endPoint y: 291, distance: 17.0
click at [540, 291] on pre "Cleaner(s) Unassigned: (2) Binoy Adheesha (CG) Reason Unassigned: Customer resc…" at bounding box center [631, 280] width 595 height 119
drag, startPoint x: 518, startPoint y: 457, endPoint x: 486, endPoint y: 453, distance: 32.2
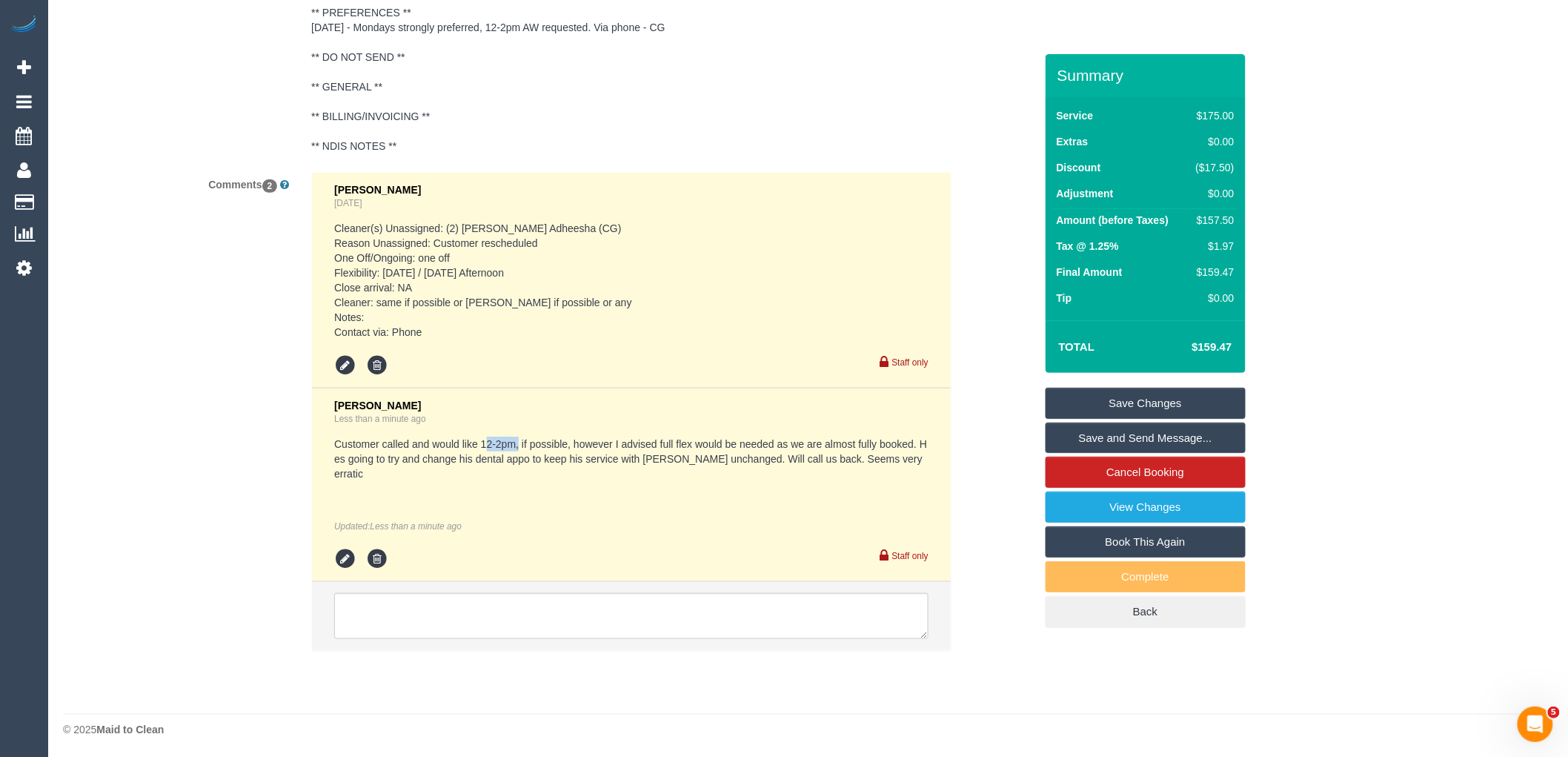
click at [486, 453] on pre "Customer called and would like 12-2pm, if possible, however I advised full flex…" at bounding box center [631, 458] width 595 height 44
drag, startPoint x: 430, startPoint y: 283, endPoint x: 625, endPoint y: 283, distance: 195.0
click at [625, 283] on pre "Cleaner(s) Unassigned: (2) Binoy Adheesha (CG) Reason Unassigned: Customer resc…" at bounding box center [631, 280] width 595 height 119
click at [558, 283] on pre "Cleaner(s) Unassigned: (2) Binoy Adheesha (CG) Reason Unassigned: Customer resc…" at bounding box center [631, 280] width 595 height 119
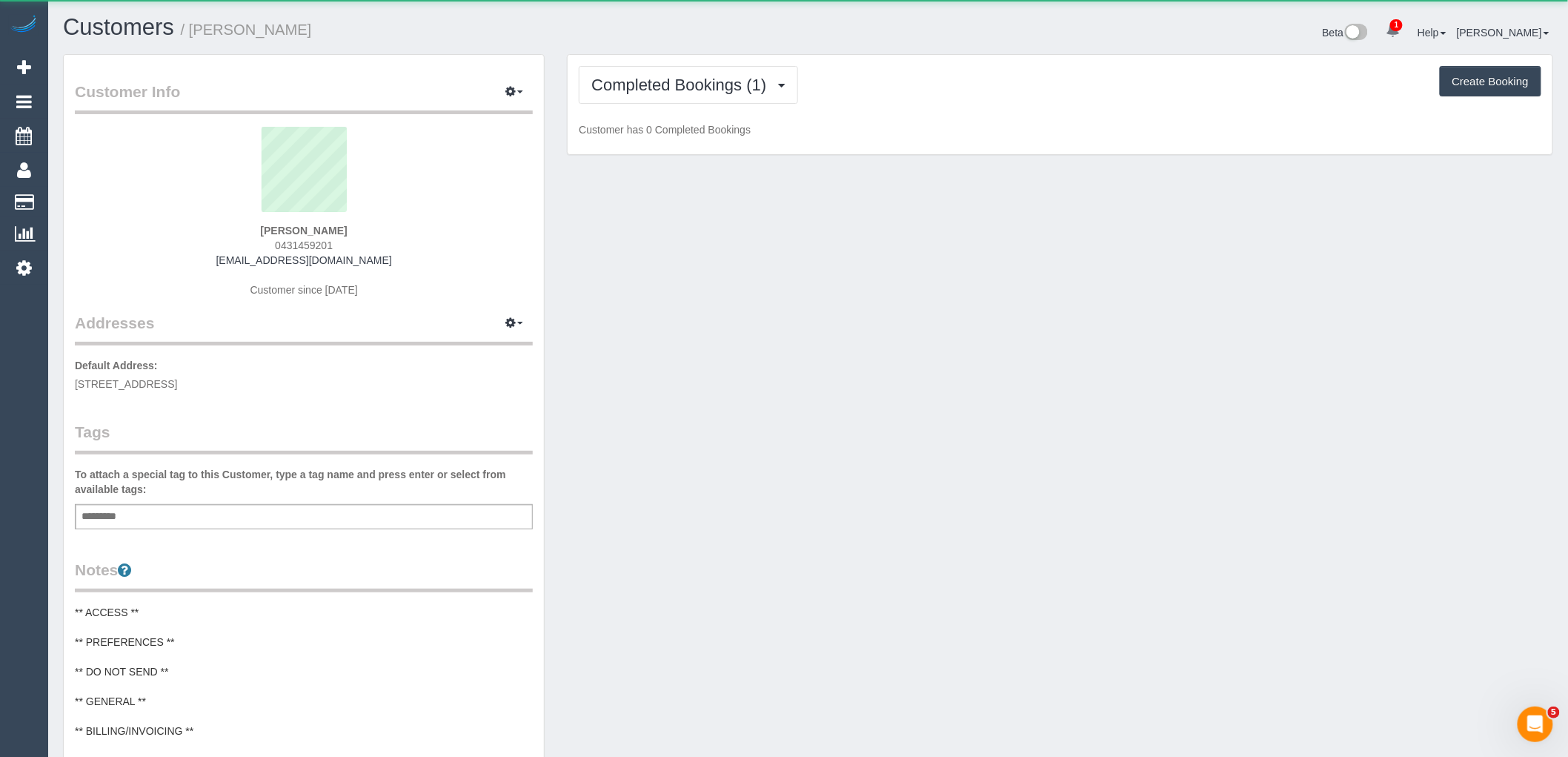
scroll to position [1186, 1568]
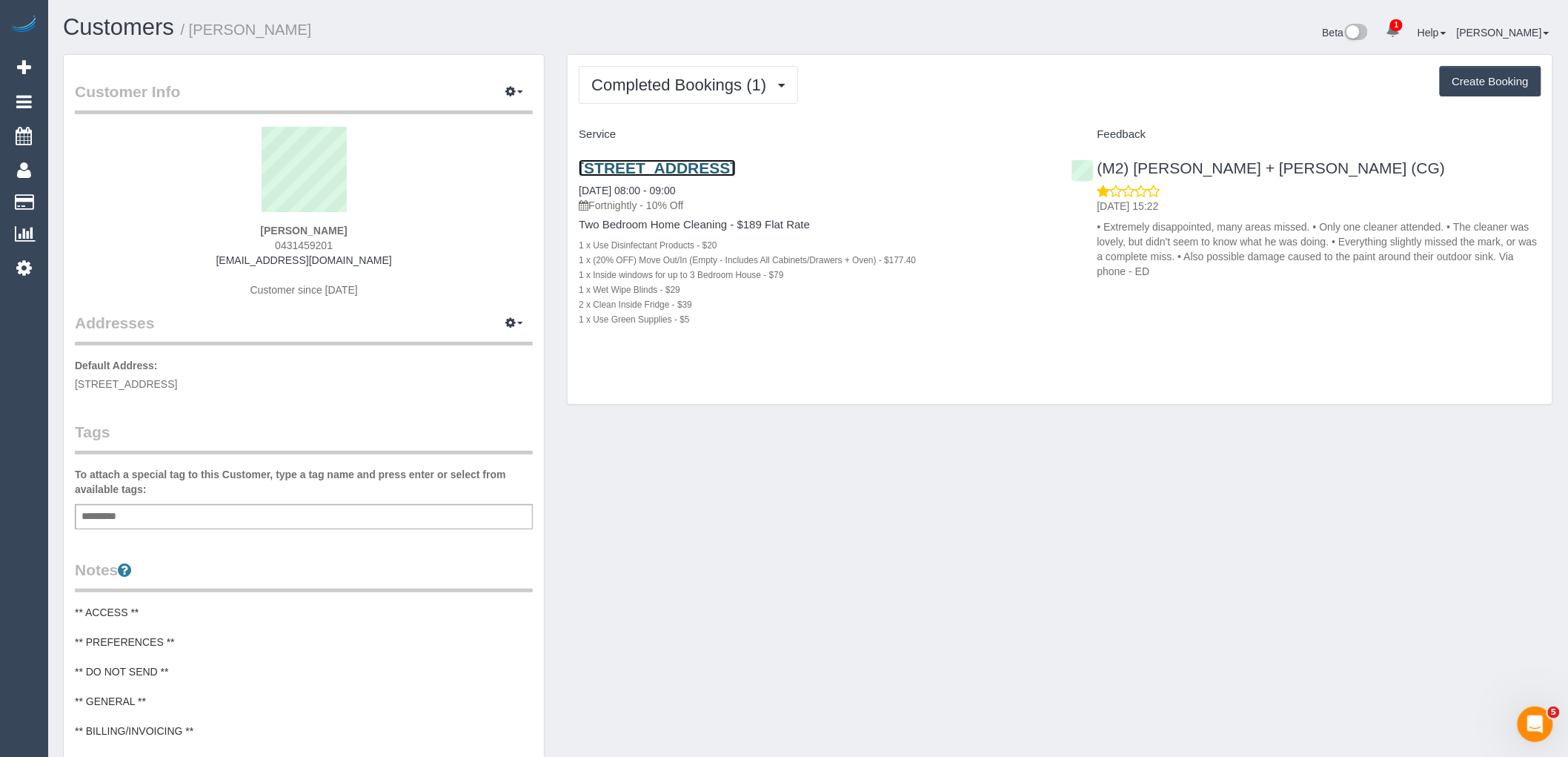
click at [735, 160] on link "21 Moushall Ave, Niddrie, VIC 3042" at bounding box center [657, 168] width 157 height 17
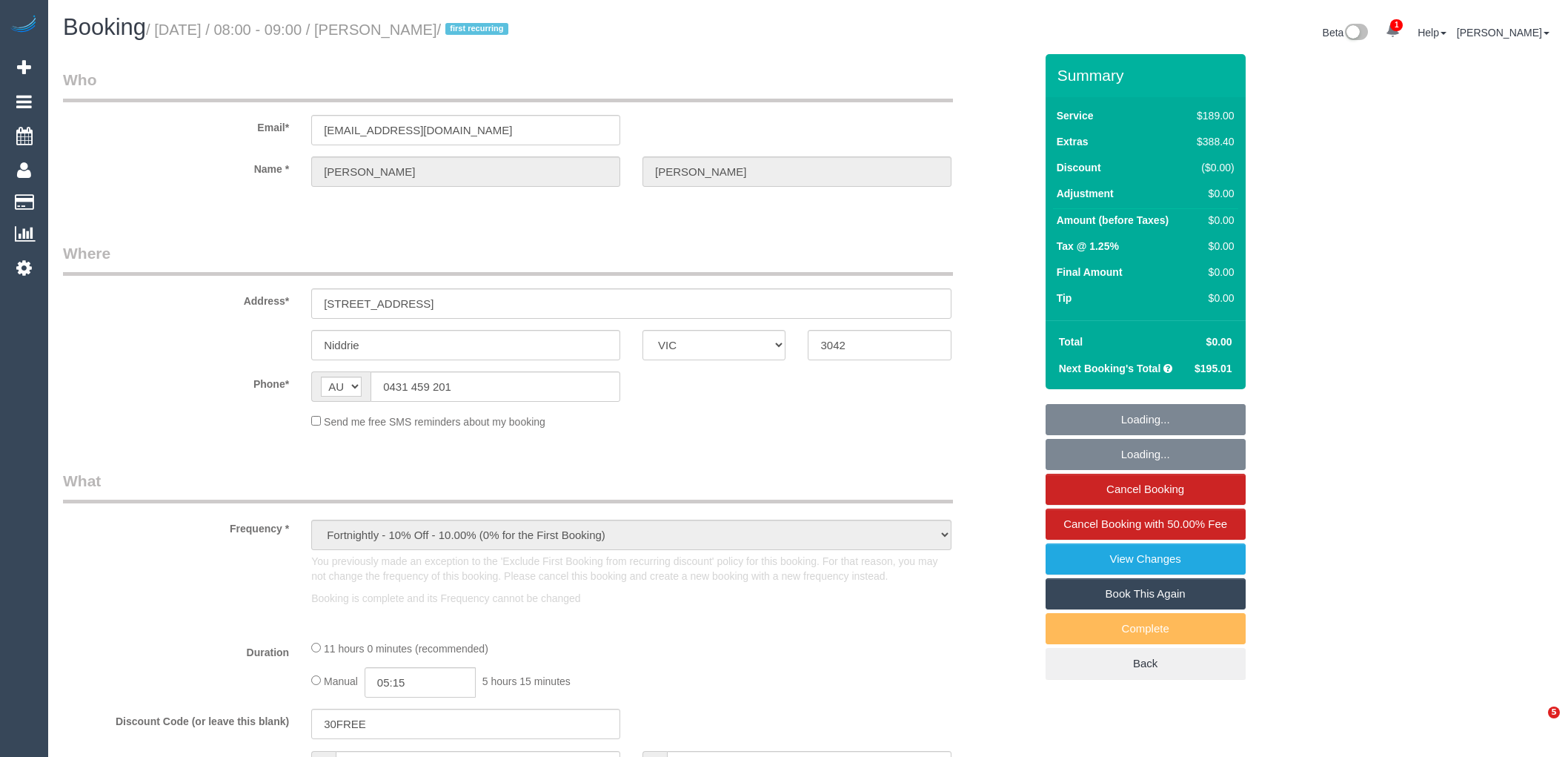
select select "VIC"
select select "string:stripe-pm_1S5cGK2GScqysDRVjajDdkqe"
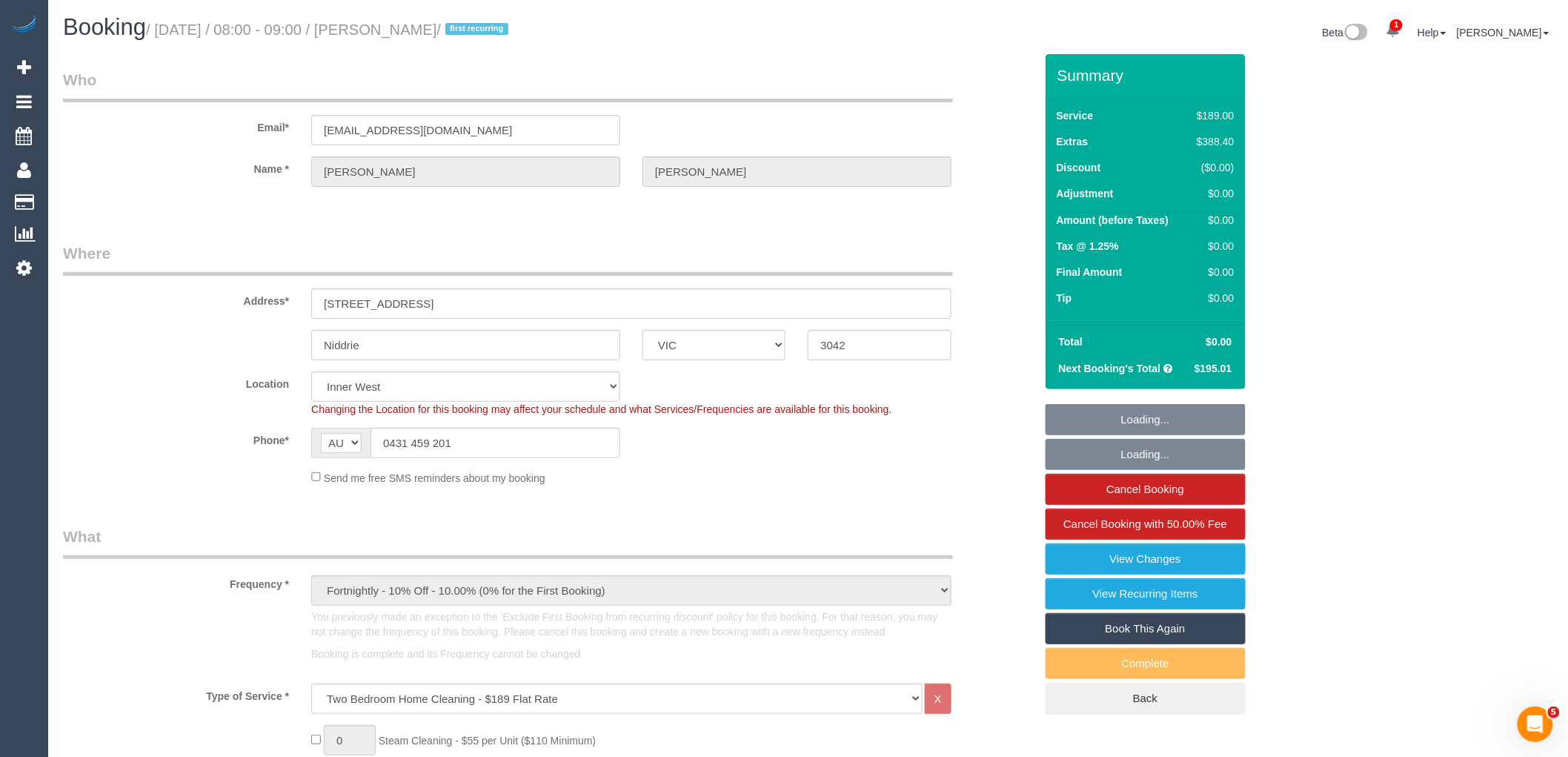
select select "object:705"
select select "number:29"
select select "number:14"
select select "number:18"
select select "number:24"
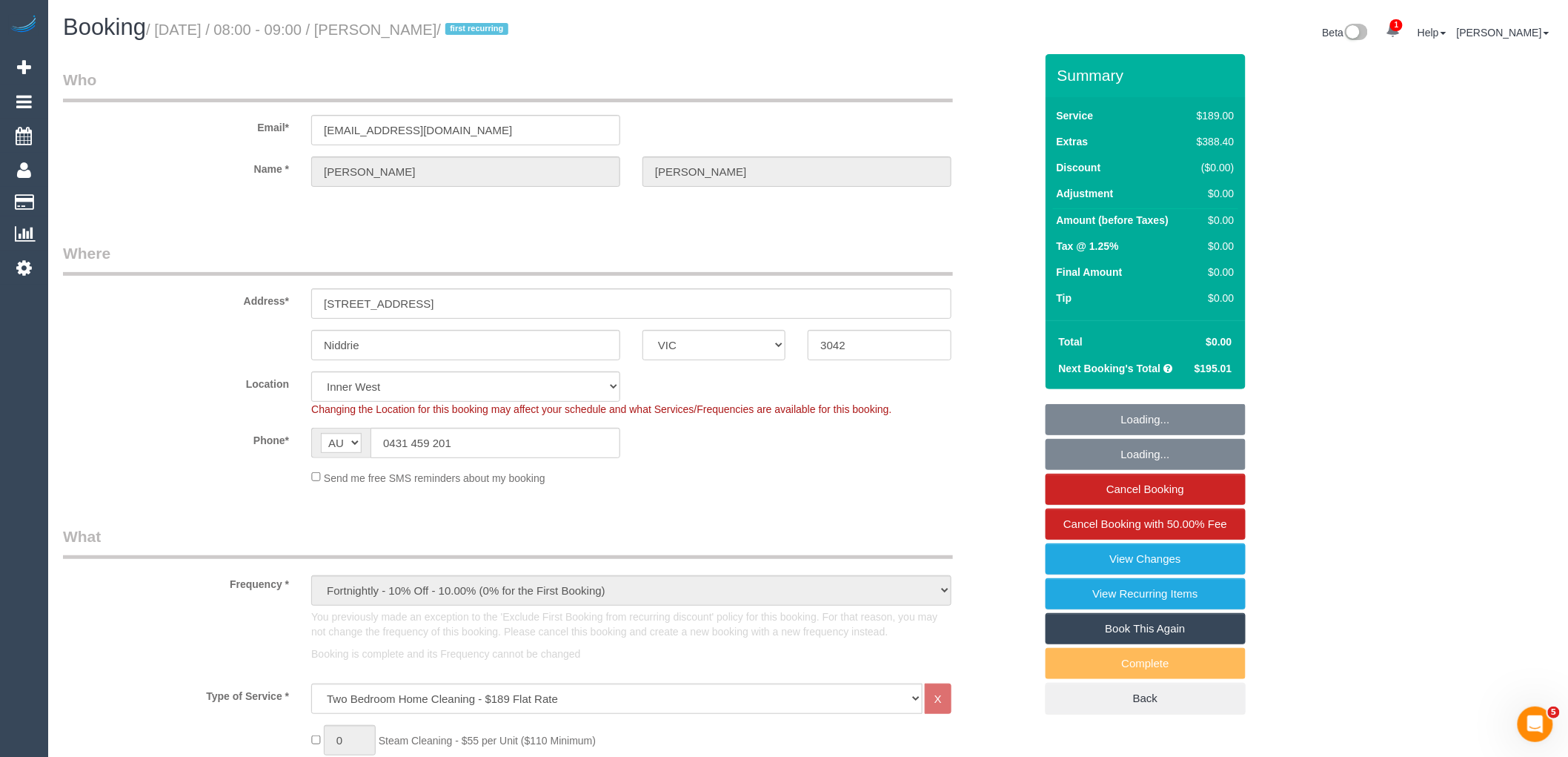
select select "number:35"
select select "number:11"
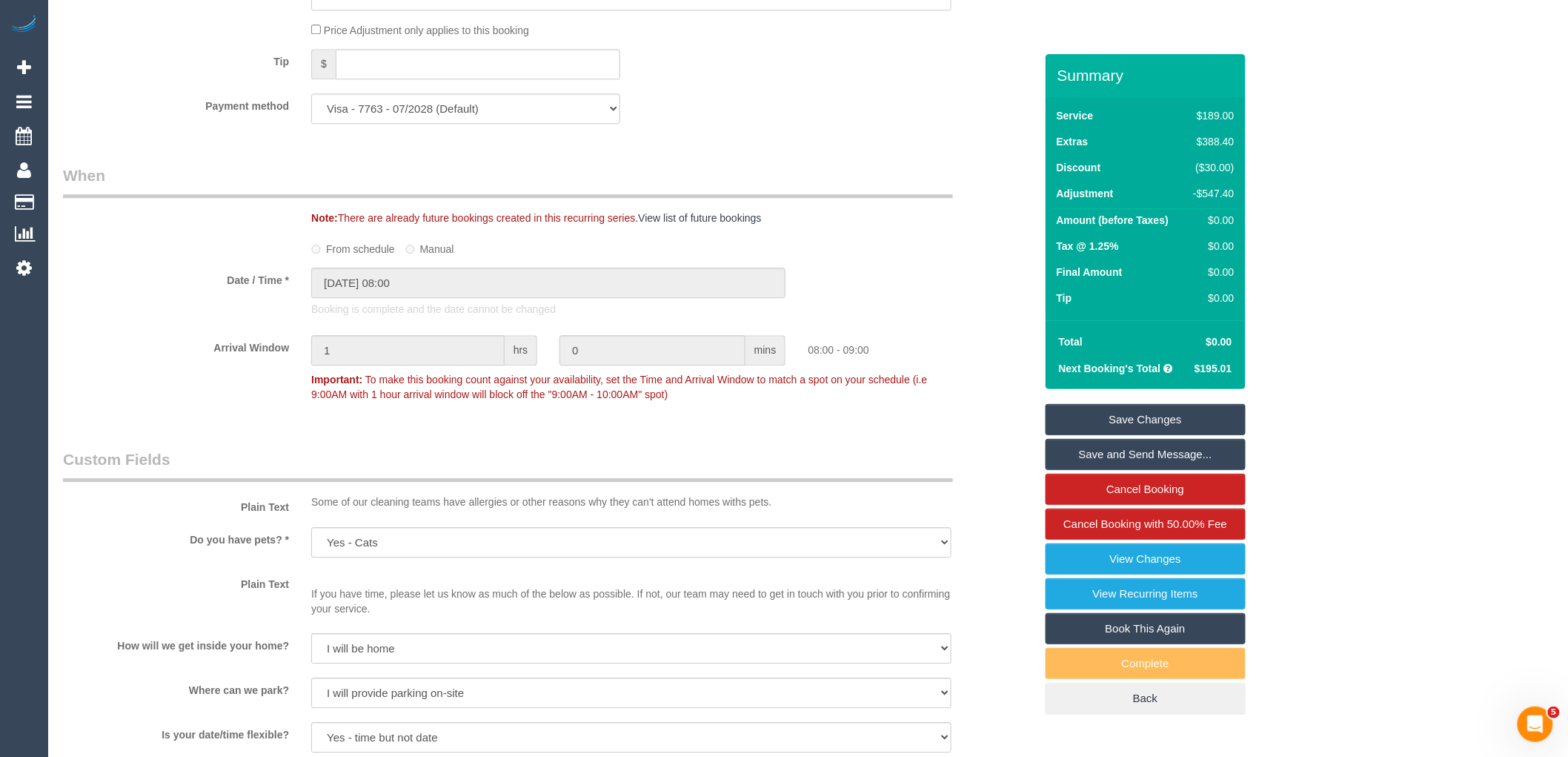
scroll to position [2140, 0]
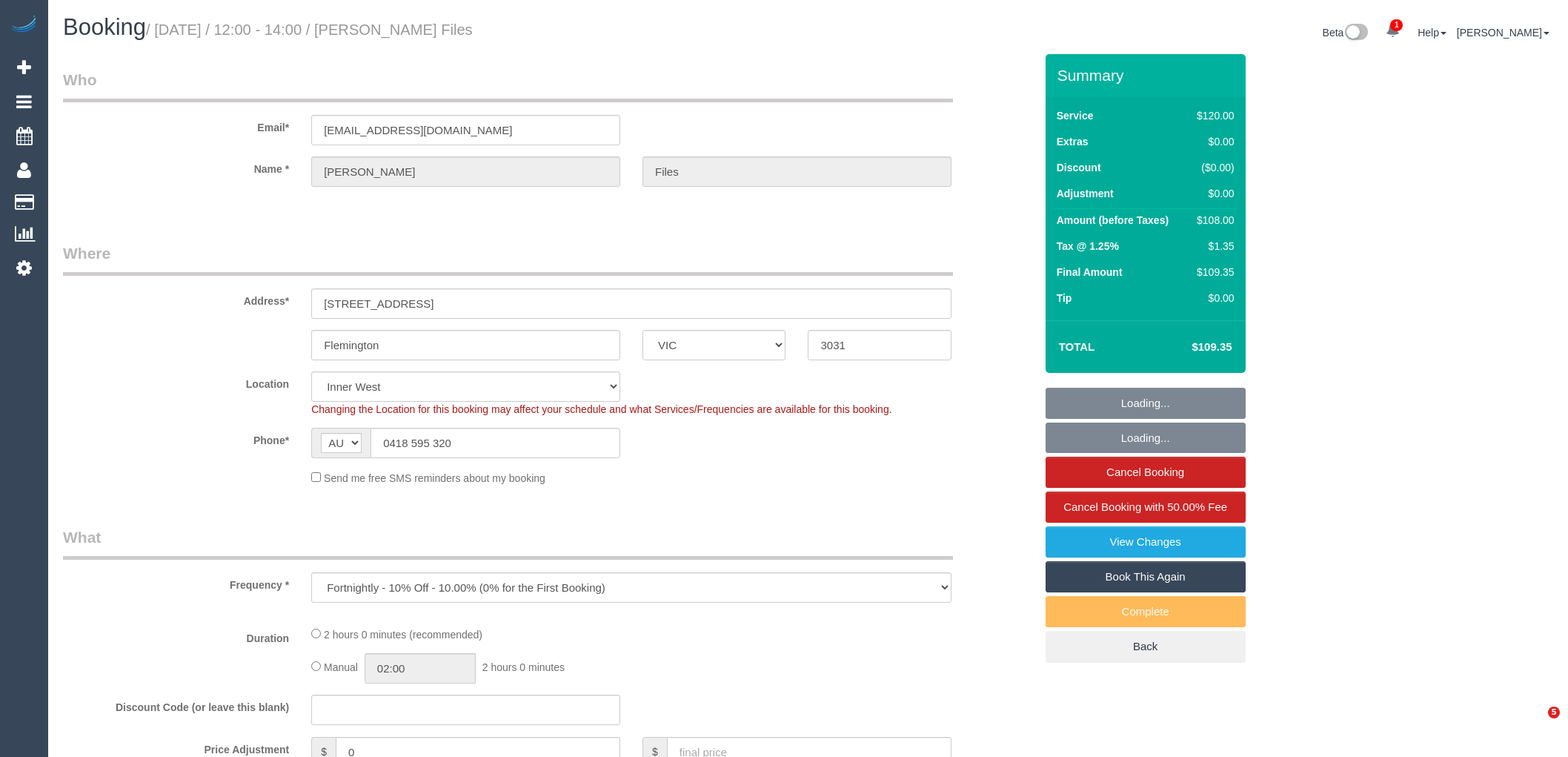
select select "VIC"
select select "object:724"
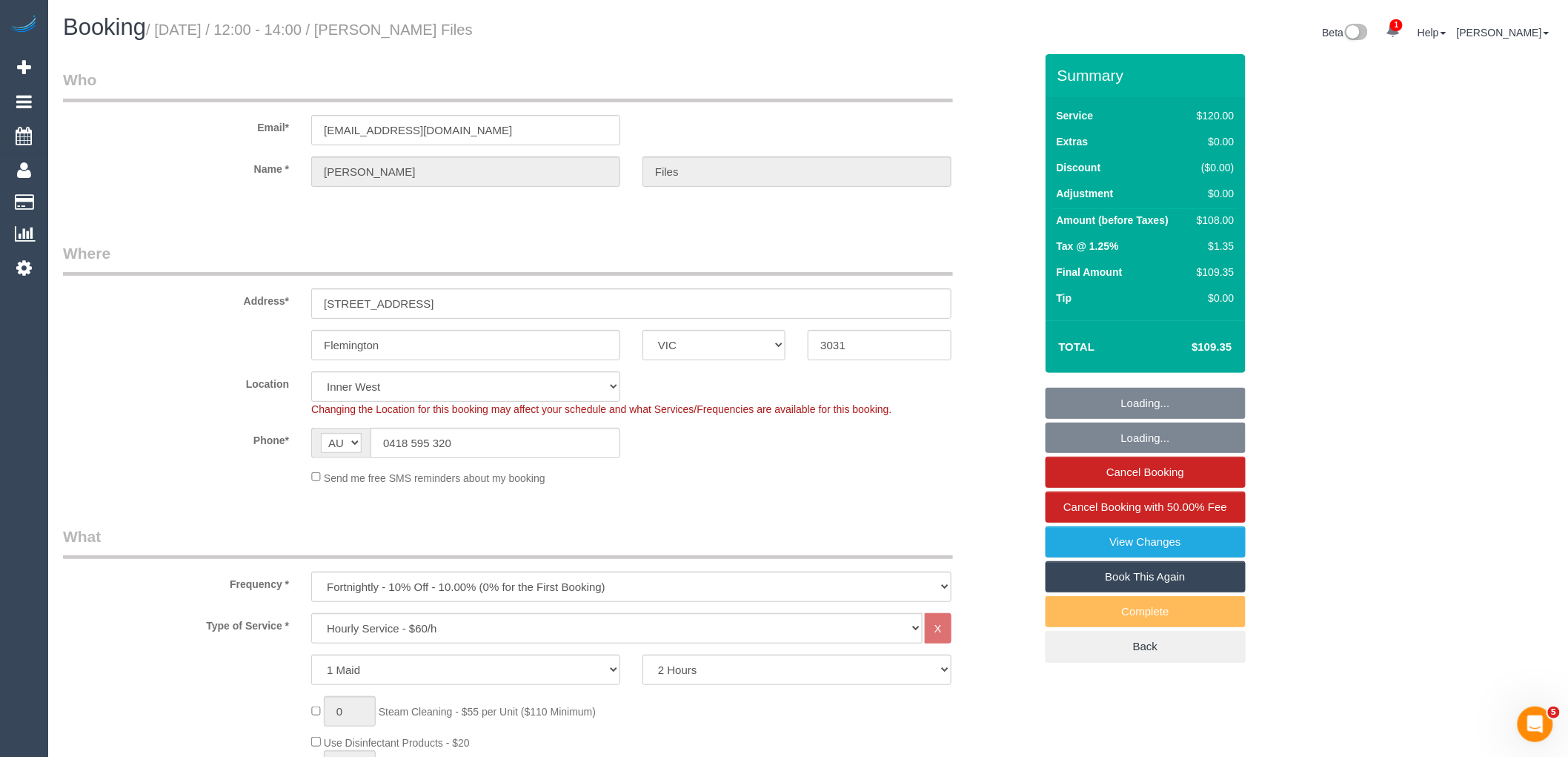
select select "number:30"
select select "number:14"
select select "number:18"
select select "number:24"
select select "number:34"
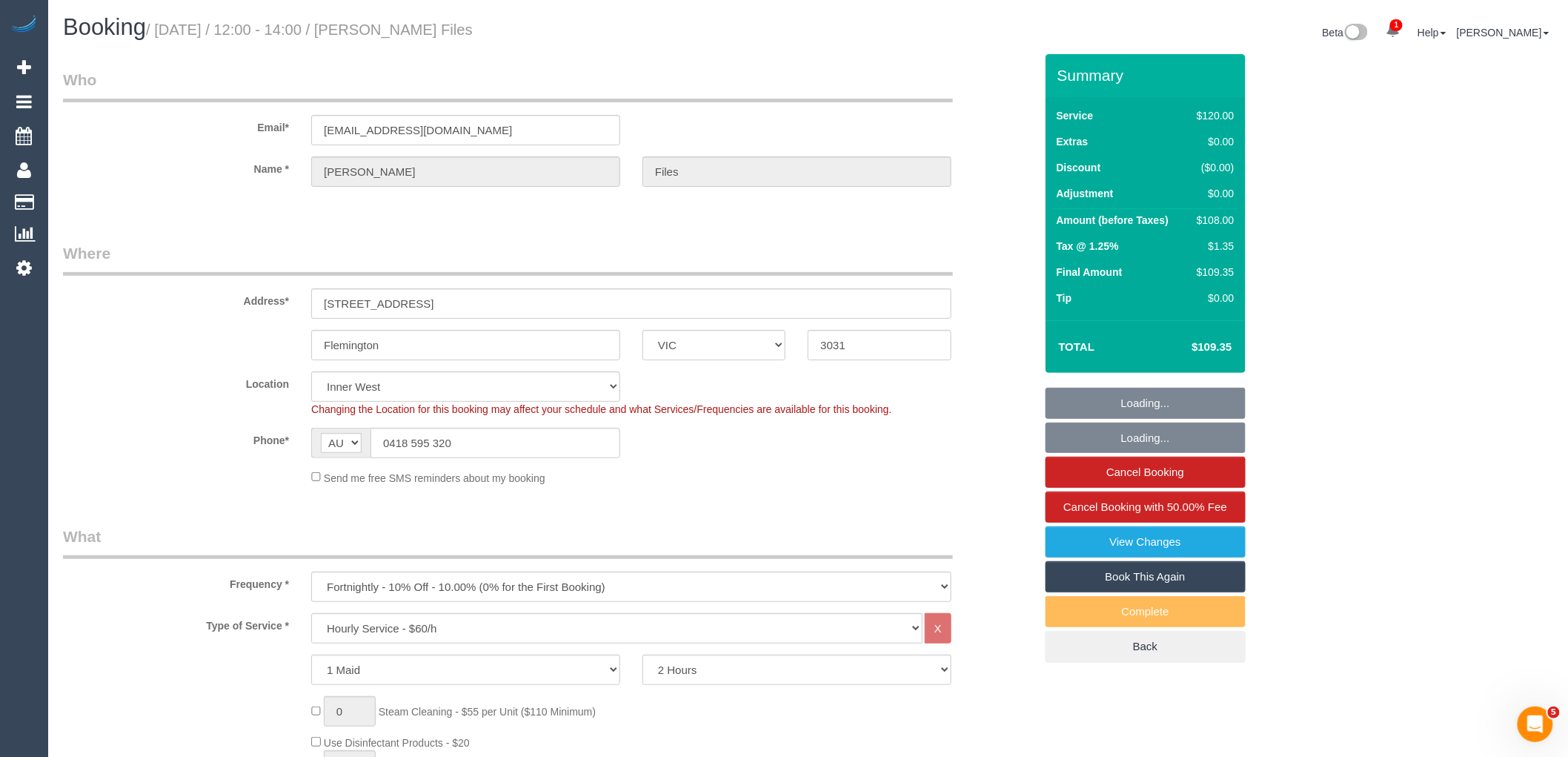
select select "number:26"
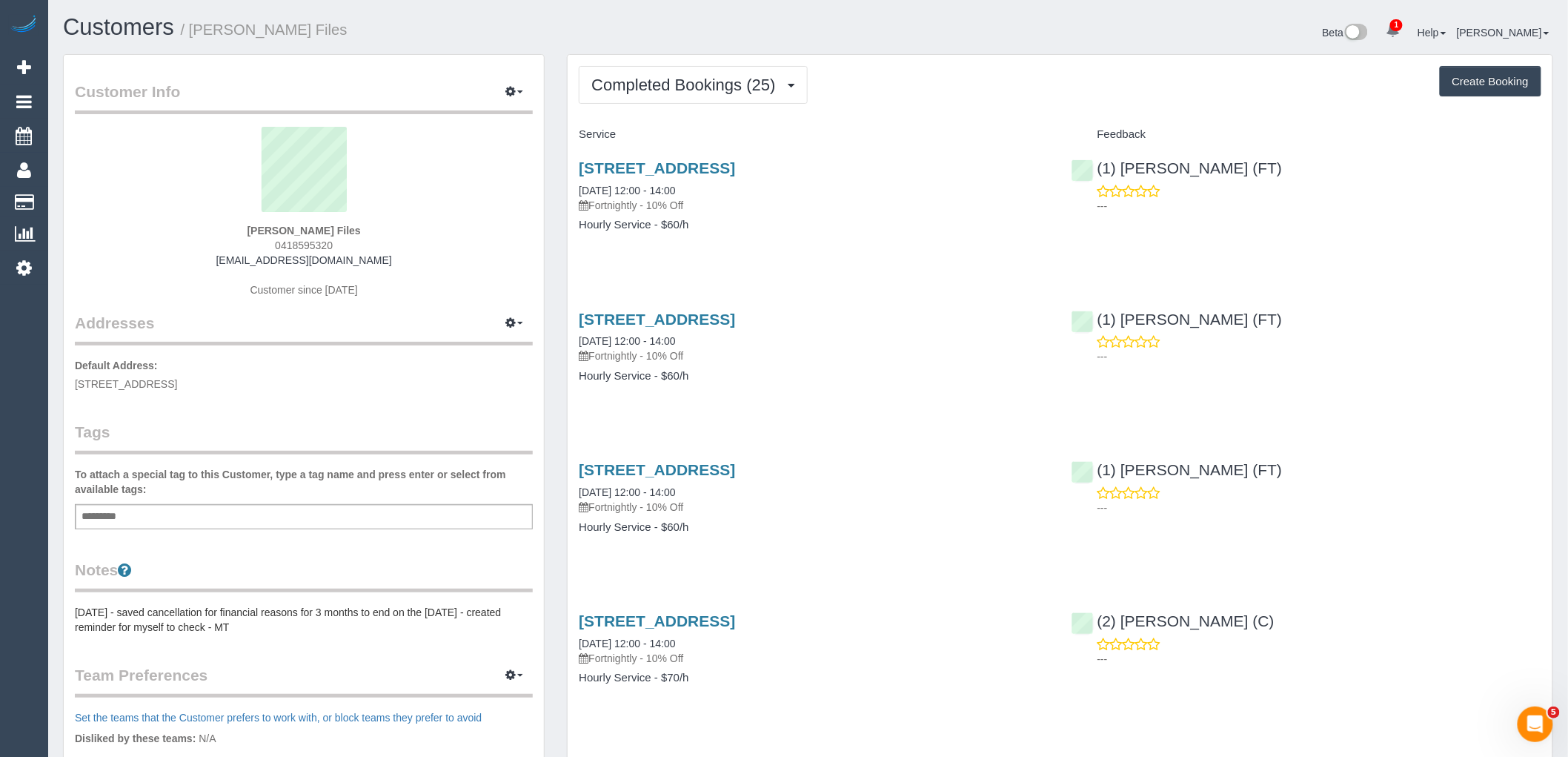
drag, startPoint x: 269, startPoint y: 245, endPoint x: 203, endPoint y: 245, distance: 66.0
click at [203, 245] on div "Jenny Files 0418595320 files_jenny@yahoo.com.au Customer since 2021" at bounding box center [304, 219] width 458 height 186
click at [447, 245] on div "Jenny Files 0418595320 files_jenny@yahoo.com.au Customer since 2021" at bounding box center [304, 219] width 458 height 186
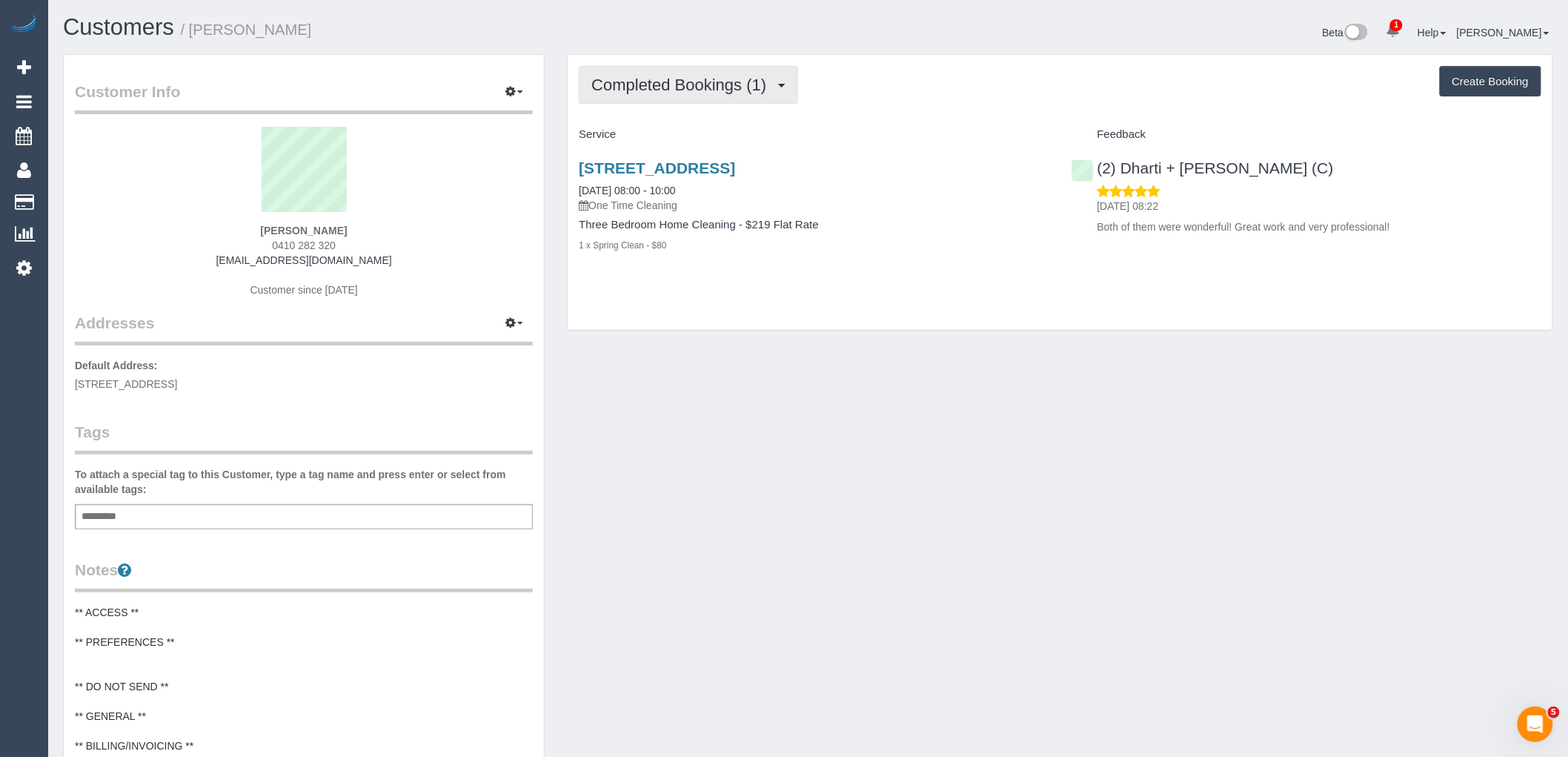
click at [701, 92] on span "Completed Bookings (1)" at bounding box center [682, 85] width 182 height 19
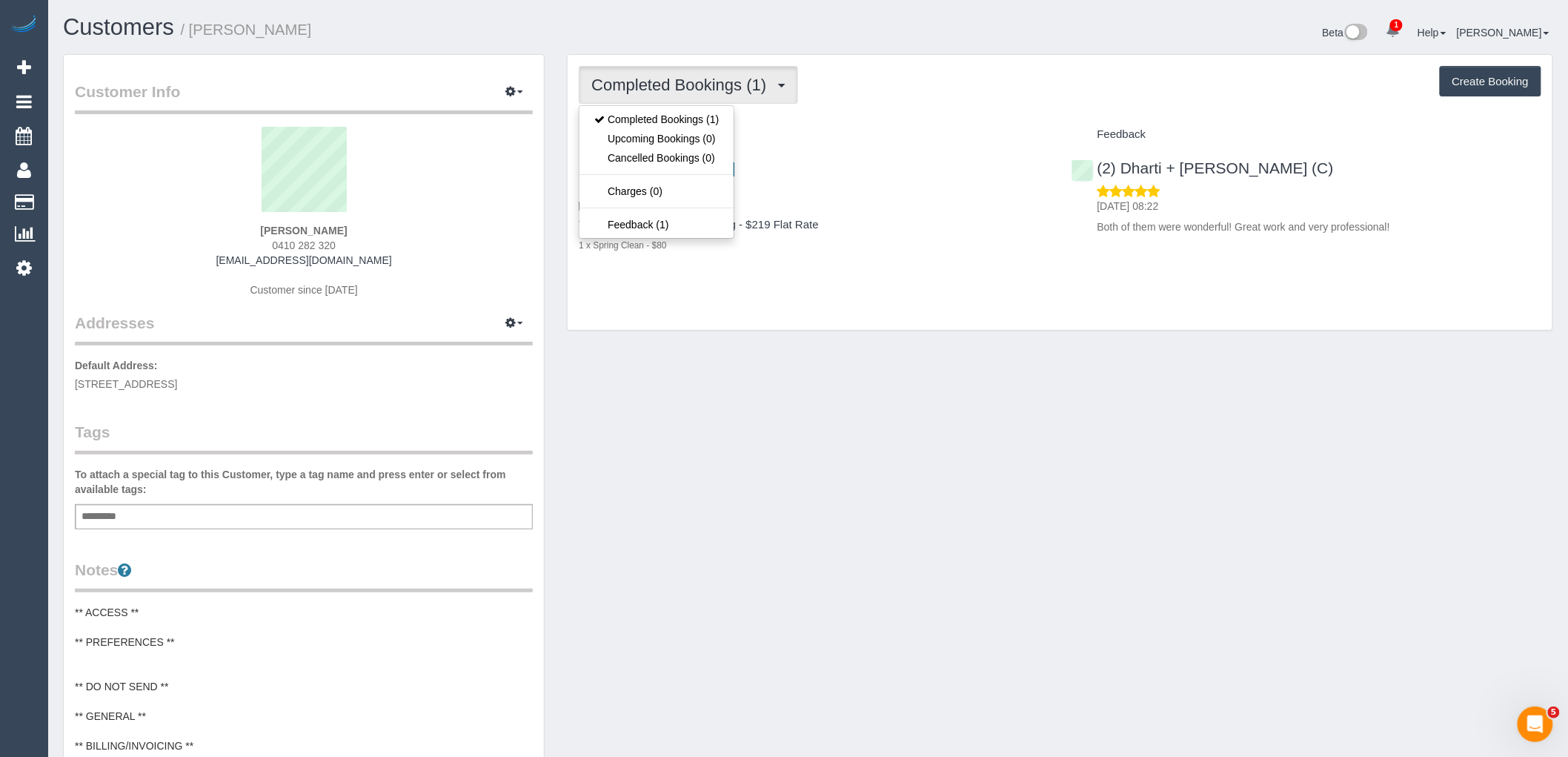
click at [901, 95] on div "Completed Bookings (1) Completed Bookings (1) Upcoming Bookings (0) Cancelled B…" at bounding box center [1060, 85] width 962 height 38
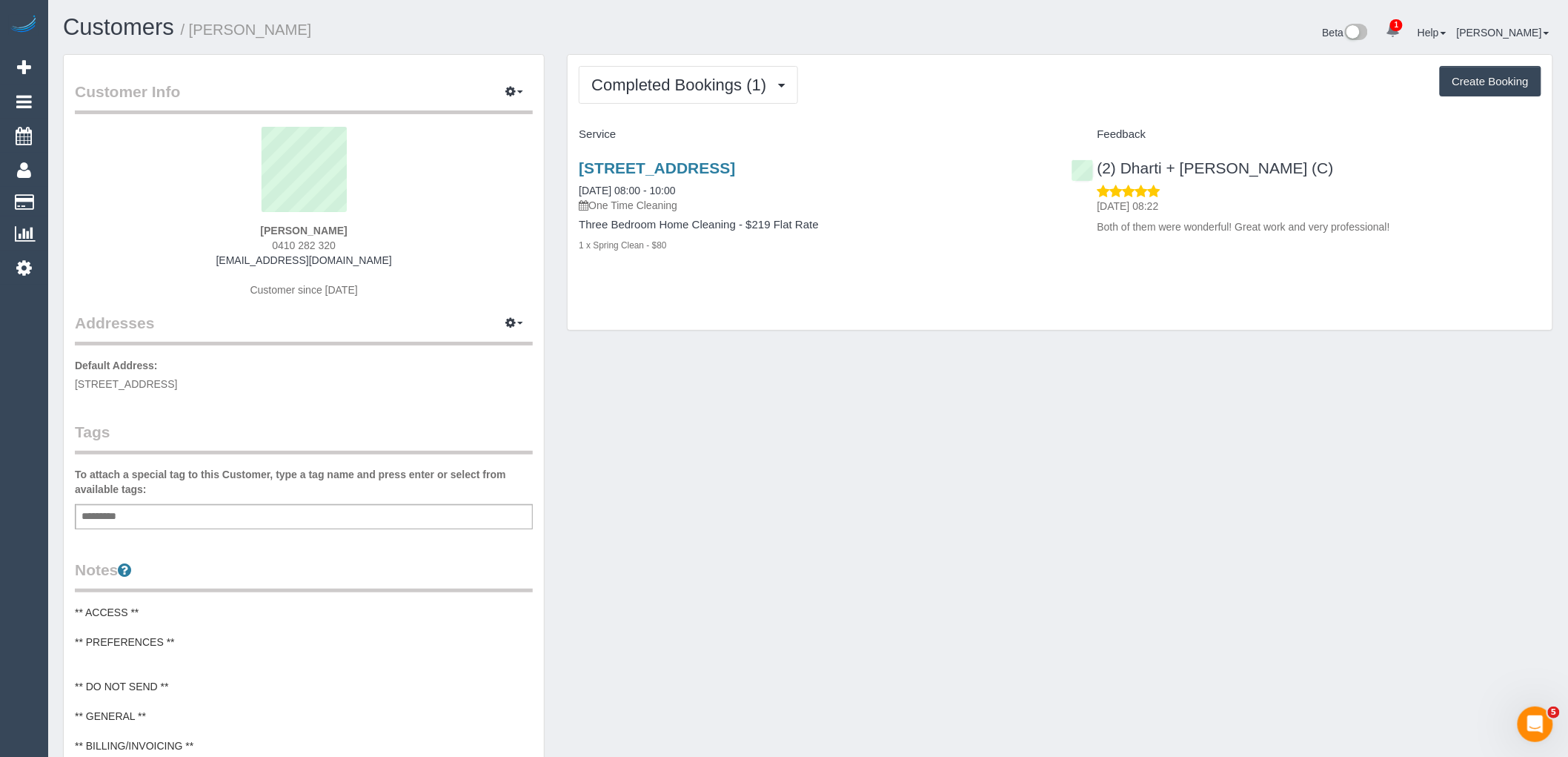
drag, startPoint x: 378, startPoint y: 219, endPoint x: 364, endPoint y: 225, distance: 15.2
click at [366, 223] on div "Seba Joseph 0410 282 320 sebajoseph1994@gmail.com Customer since 2025" at bounding box center [304, 219] width 458 height 186
drag, startPoint x: 366, startPoint y: 233, endPoint x: 243, endPoint y: 92, distance: 187.1
click at [194, 231] on div "Seba Joseph 0410 282 320 sebajoseph1994@gmail.com Customer since 2025" at bounding box center [304, 219] width 458 height 186
copy strong "Seba Joseph"
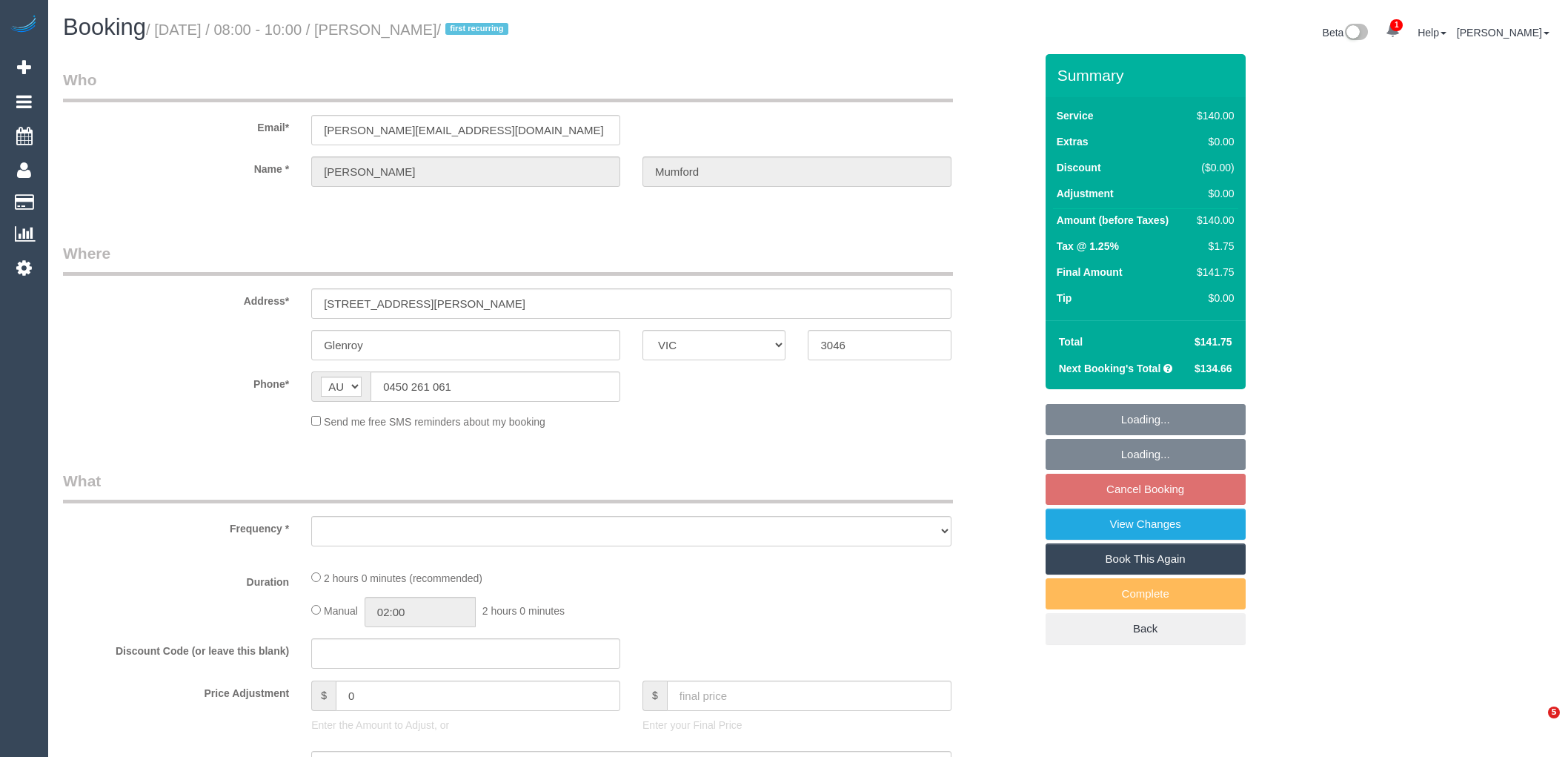
select select "VIC"
select select "string:stripe-pm_1SDb5i2GScqysDRV5zt3K2rc"
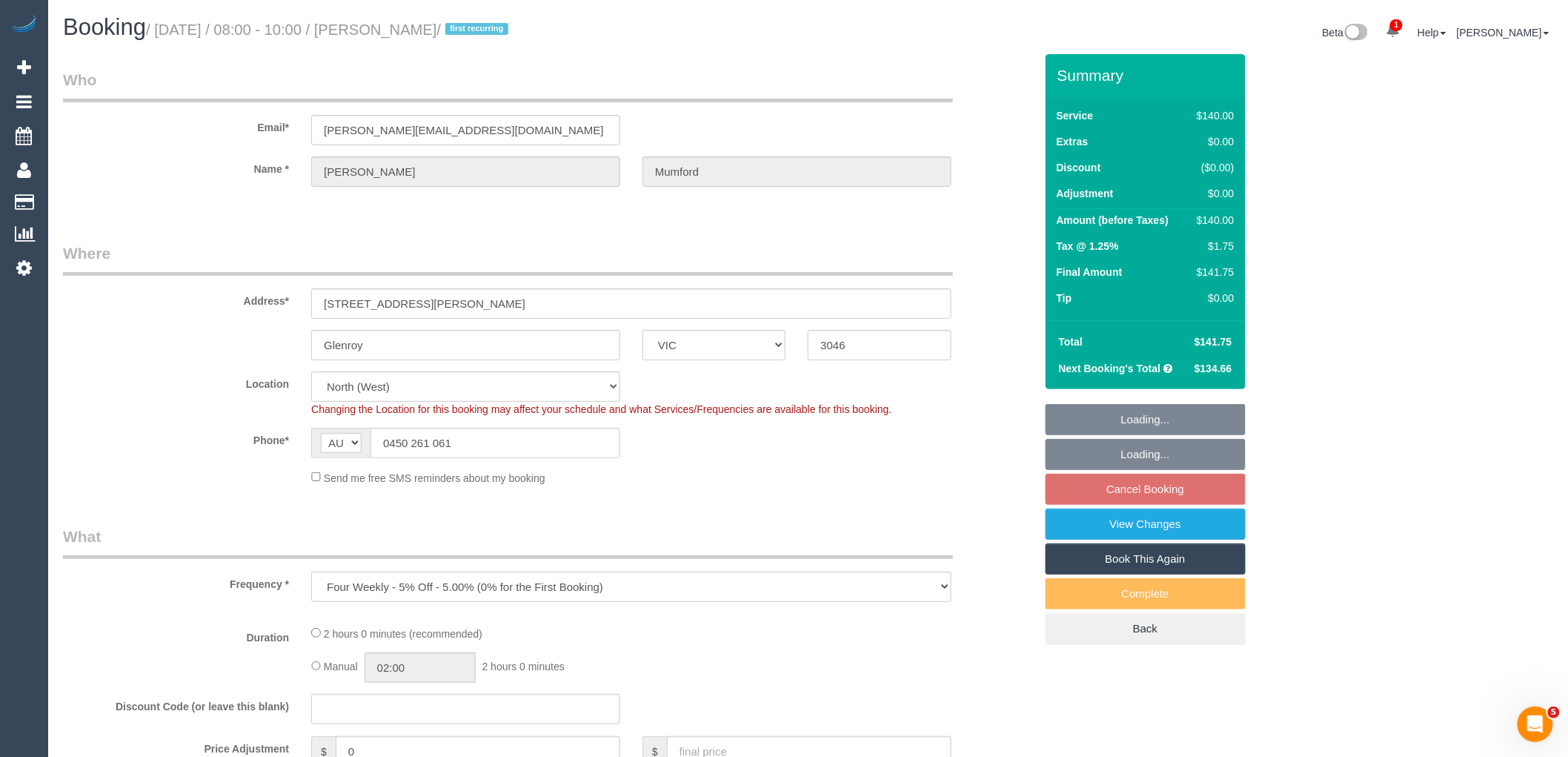
select select "object:867"
select select "number:27"
select select "number:14"
select select "number:19"
select select "number:24"
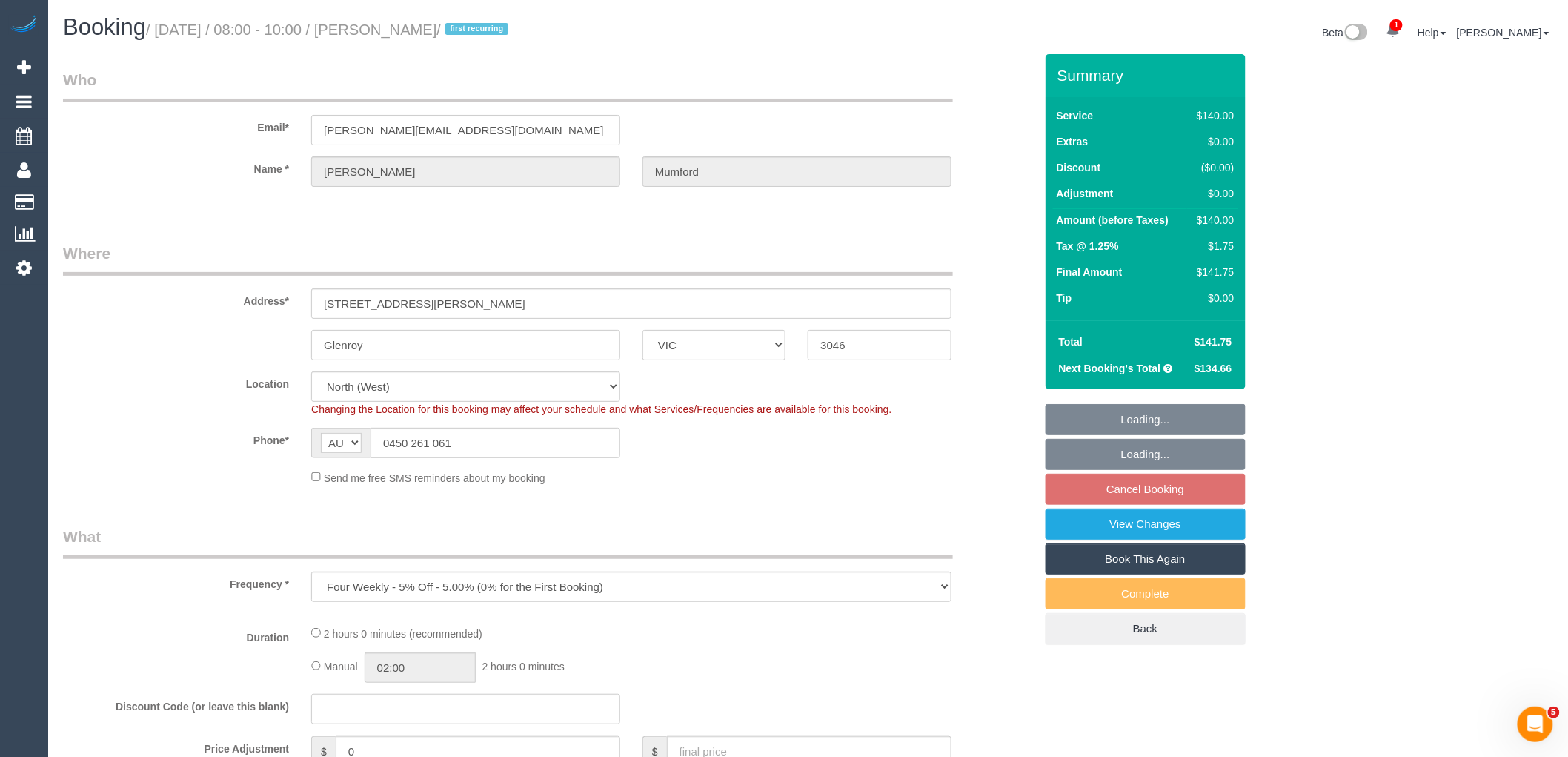
select select "number:35"
select select "number:13"
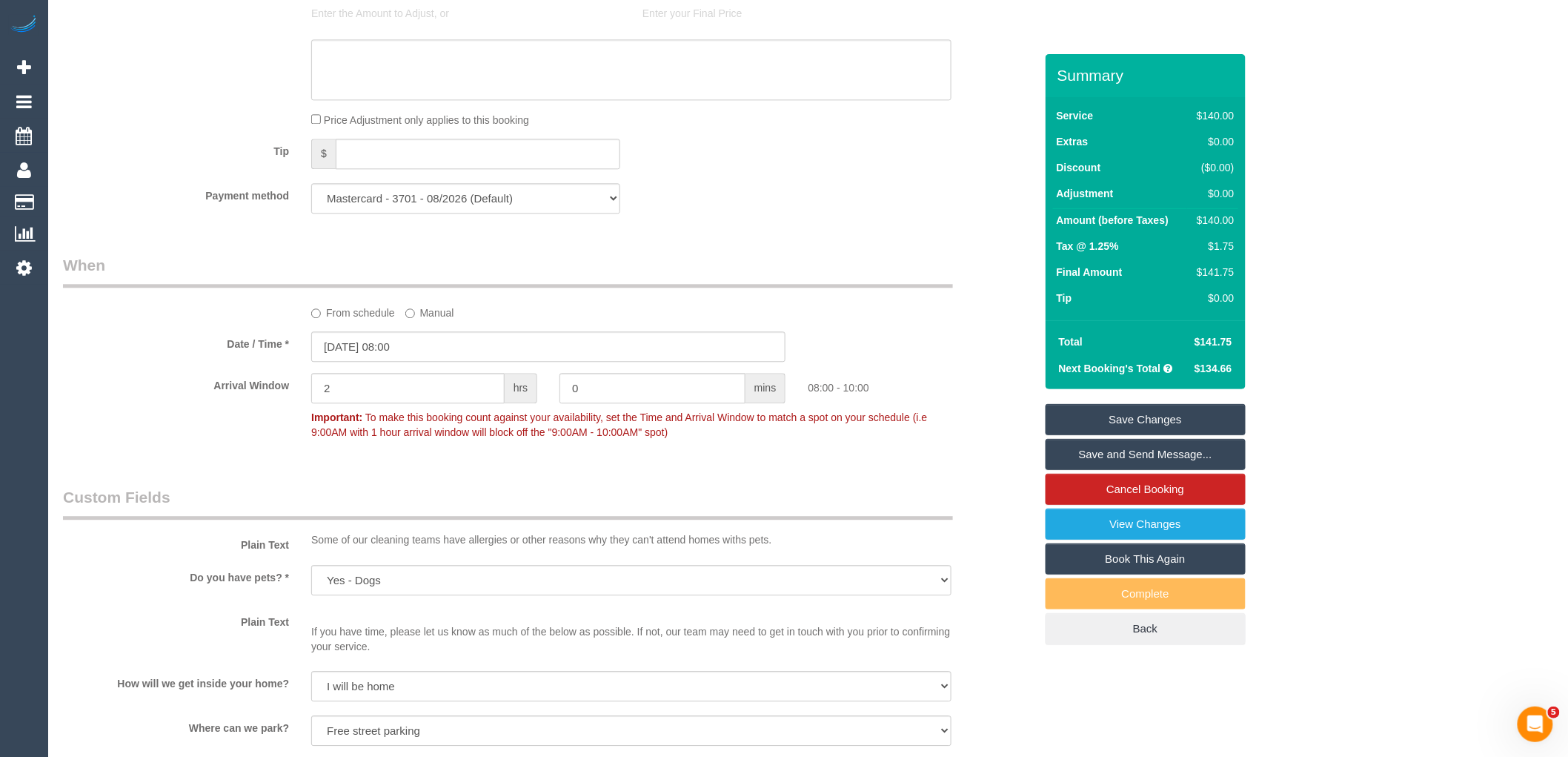
scroll to position [1152, 0]
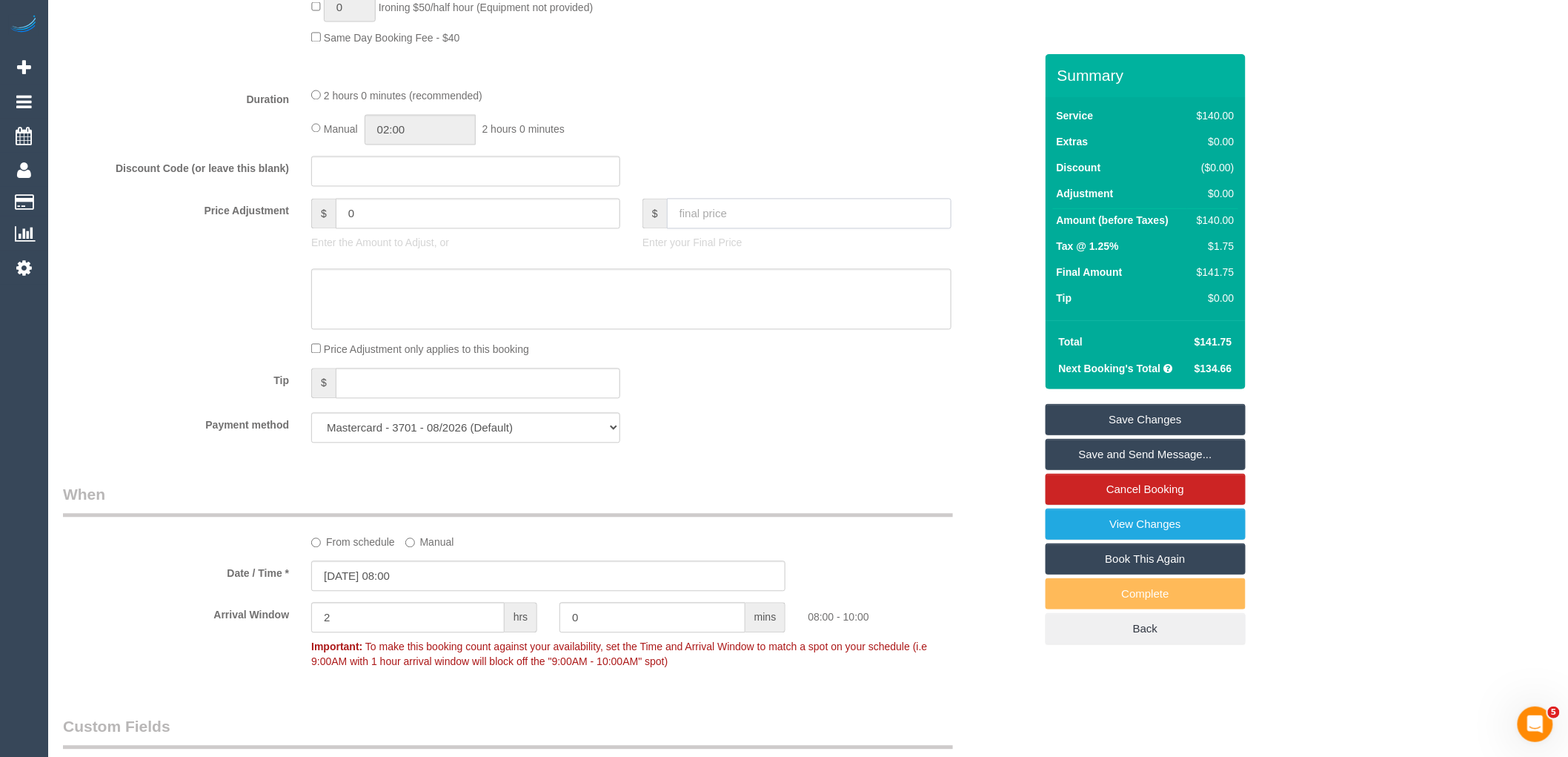
click at [698, 228] on input "text" at bounding box center [809, 214] width 285 height 31
type input "0"
click at [554, 304] on textarea at bounding box center [631, 299] width 641 height 61
type textarea "S"
type input "-140"
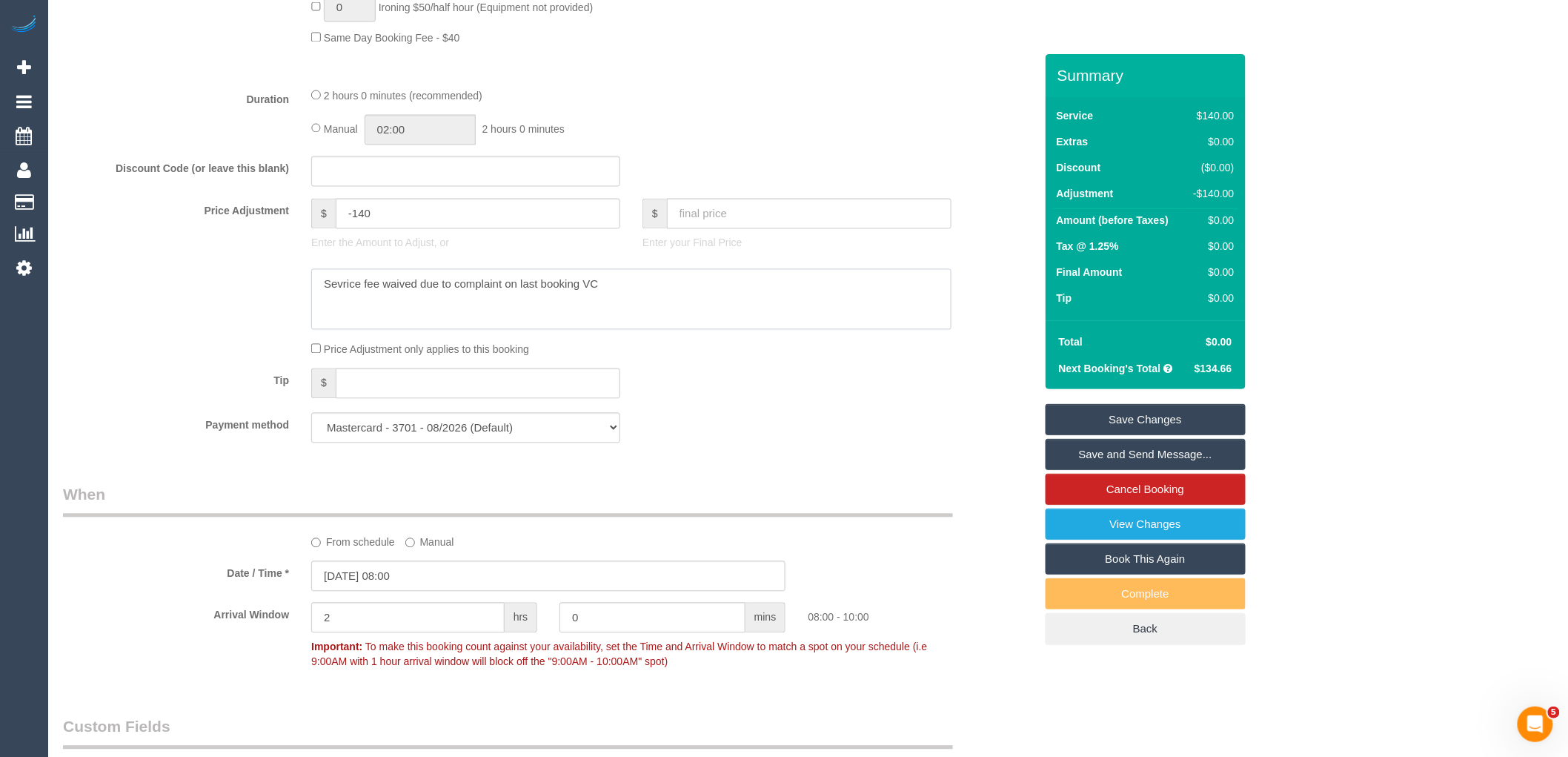
click at [687, 297] on textarea at bounding box center [631, 299] width 641 height 61
paste textarea "cnv_pk8zvwv"
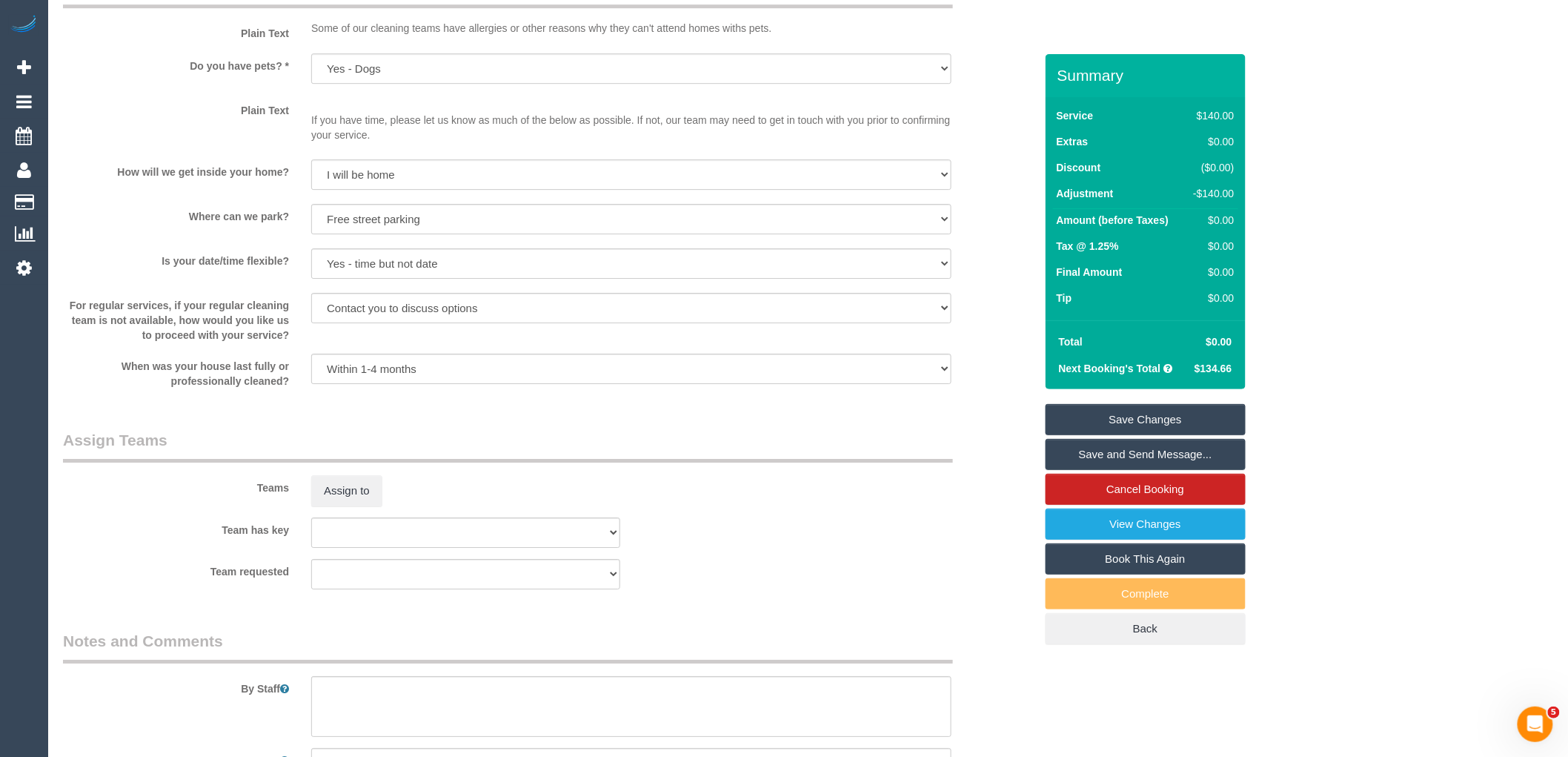
scroll to position [2426, 0]
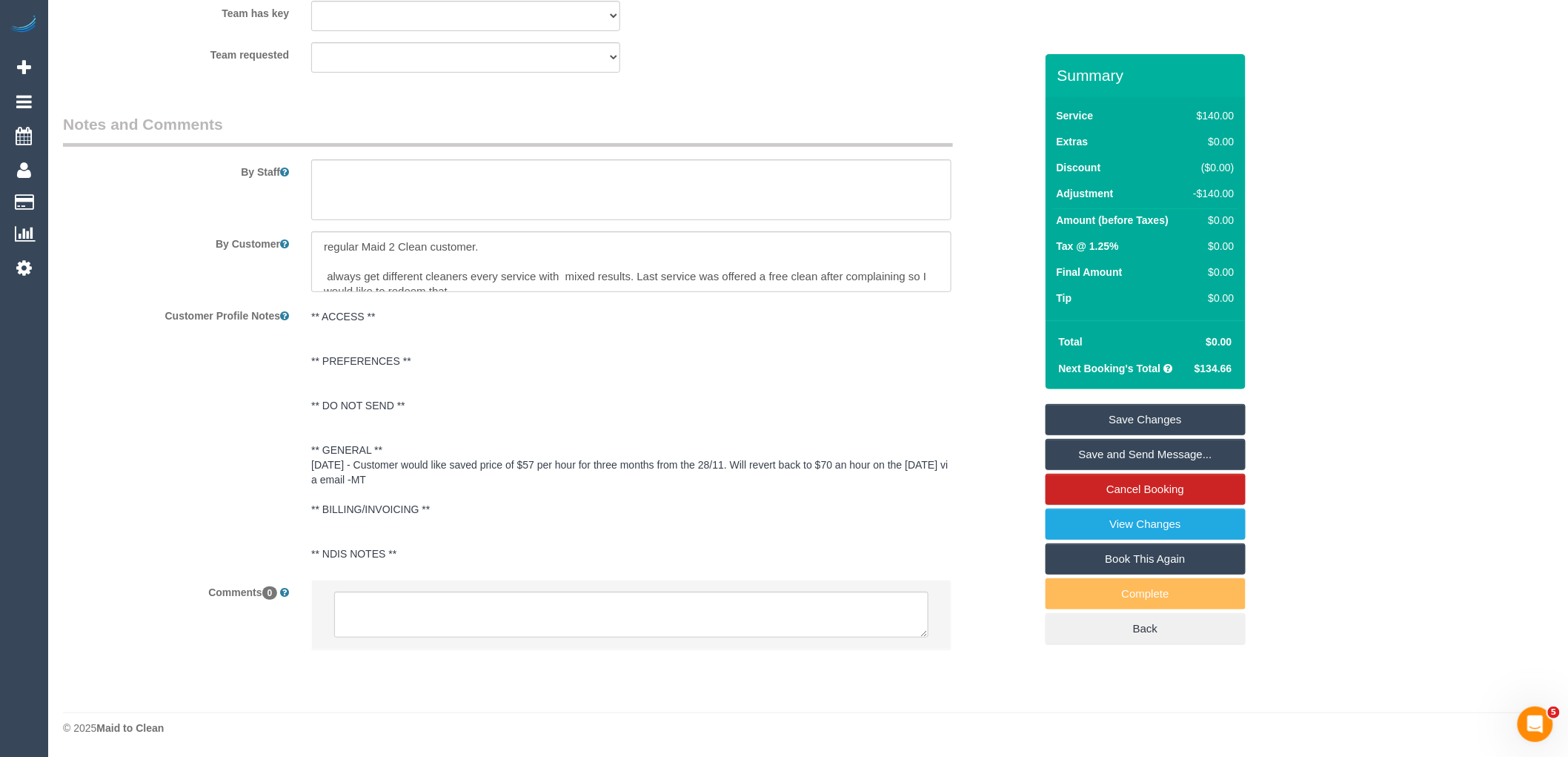
type textarea "Sevrice fee waived due to complaint on last booking VC cnv_pk8zvwv"
click at [557, 255] on textarea at bounding box center [631, 261] width 641 height 61
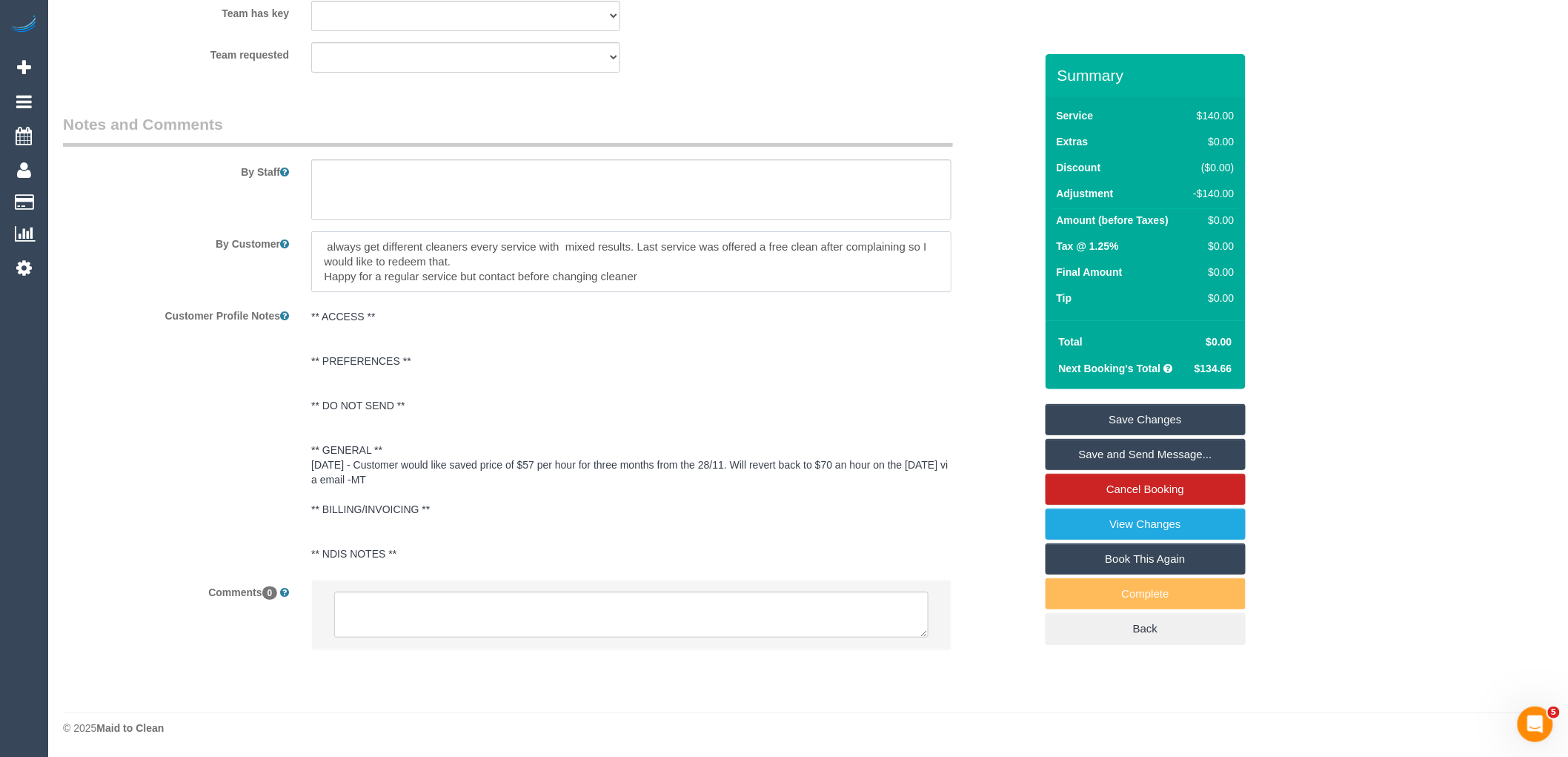
scroll to position [0, 0]
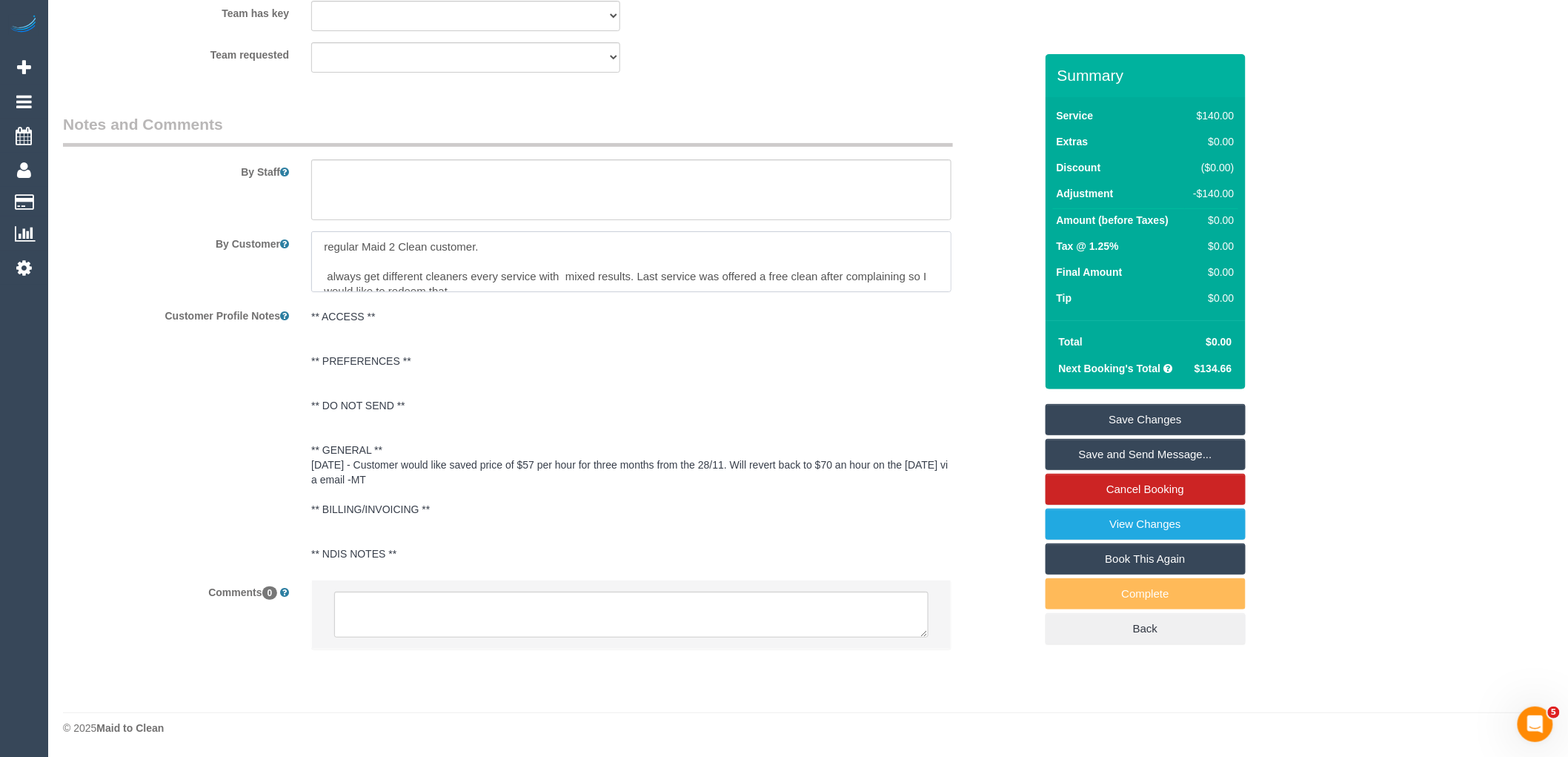
drag, startPoint x: 686, startPoint y: 276, endPoint x: 271, endPoint y: 223, distance: 418.4
click at [271, 223] on sui-booking-comments "By Staff By Customer Customer Profile Notes ** ACCESS ** ** PREFERENCES ** ** D…" at bounding box center [549, 389] width 972 height 551
click at [443, 612] on textarea at bounding box center [631, 614] width 595 height 46
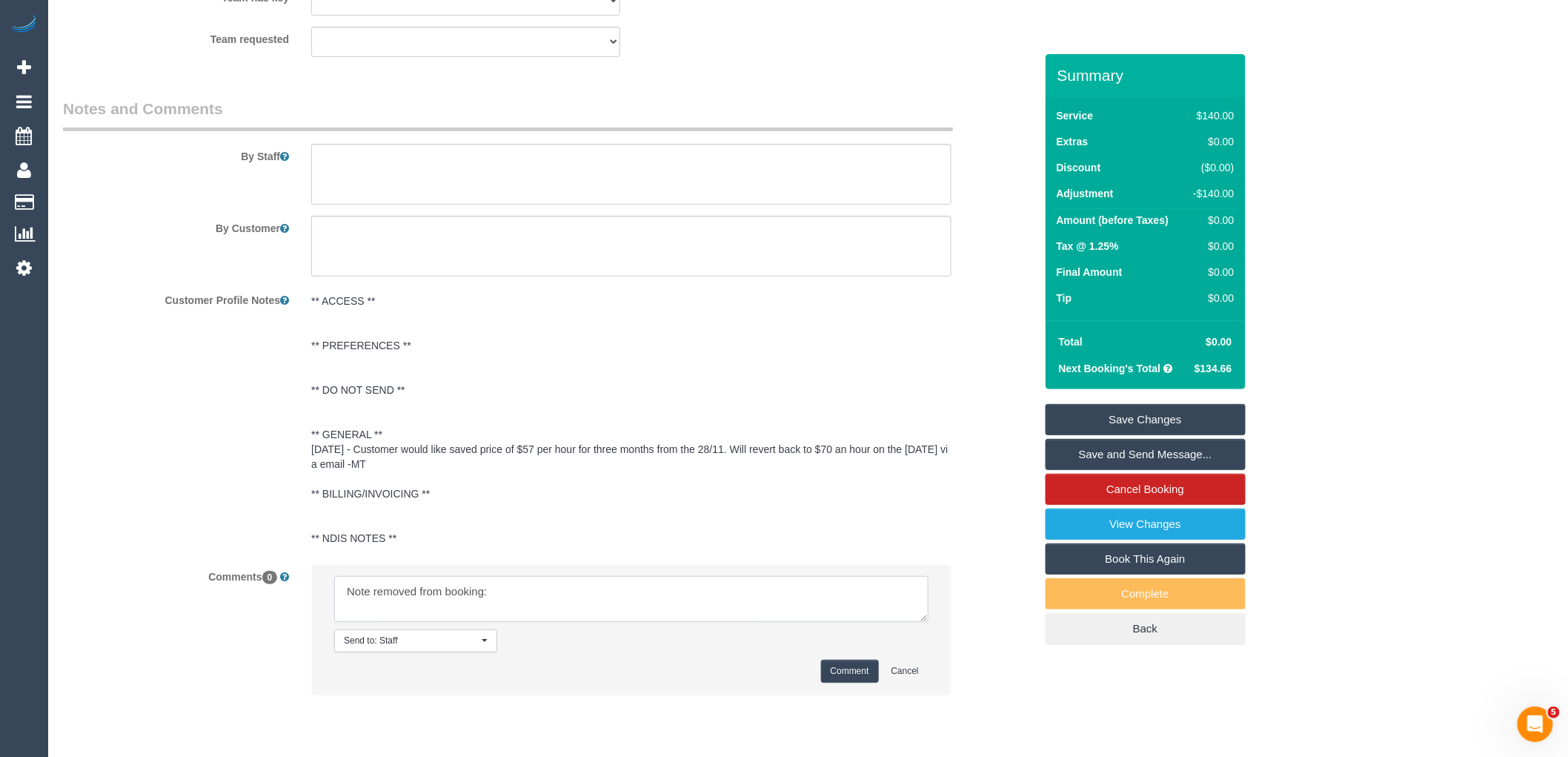
paste textarea "regular Maid 2 Clean customer. always get different cleaners every service with…"
type textarea "Note removed from booking: regular Maid 2 Clean customer. always get different …"
click at [850, 683] on button "Comment" at bounding box center [850, 671] width 58 height 23
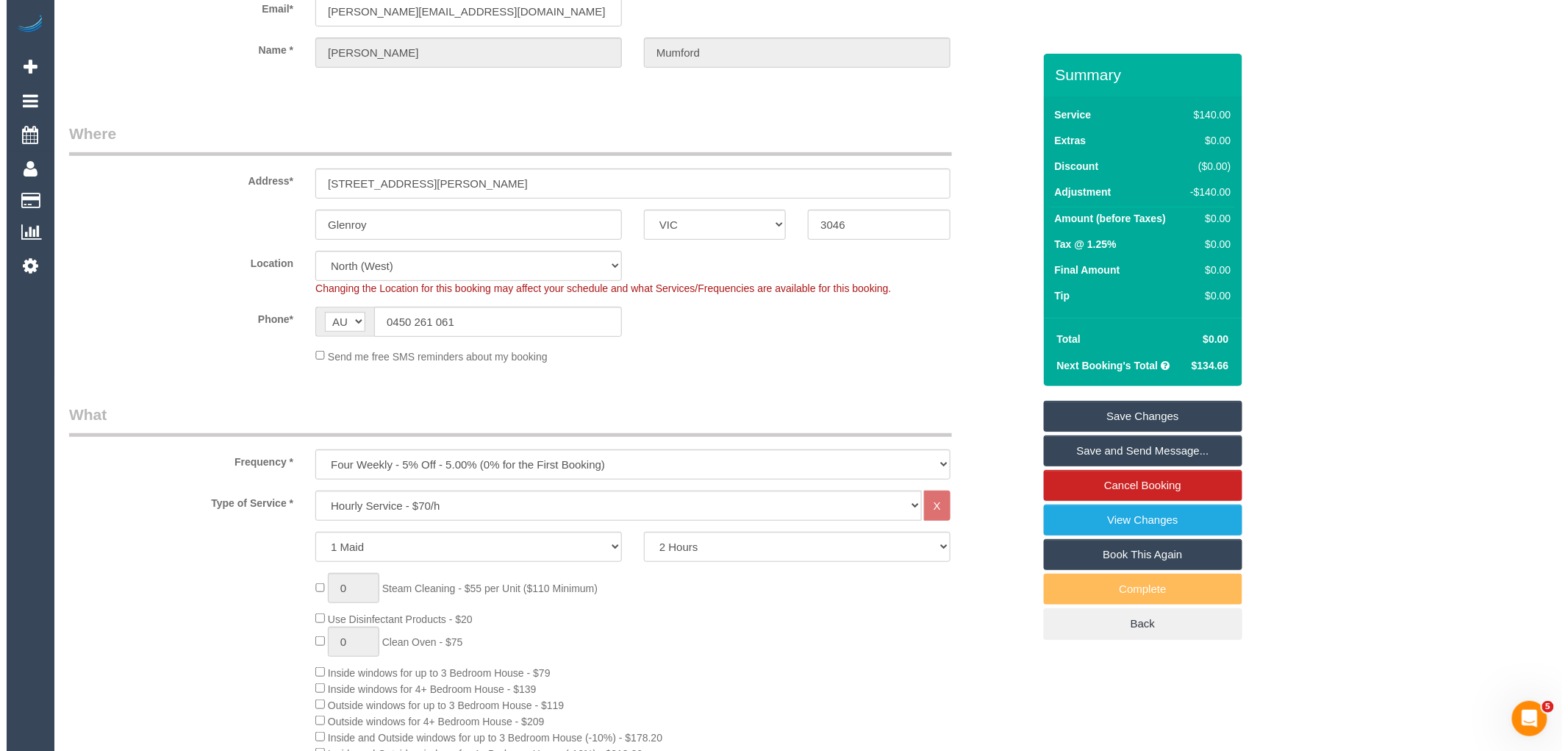
scroll to position [0, 0]
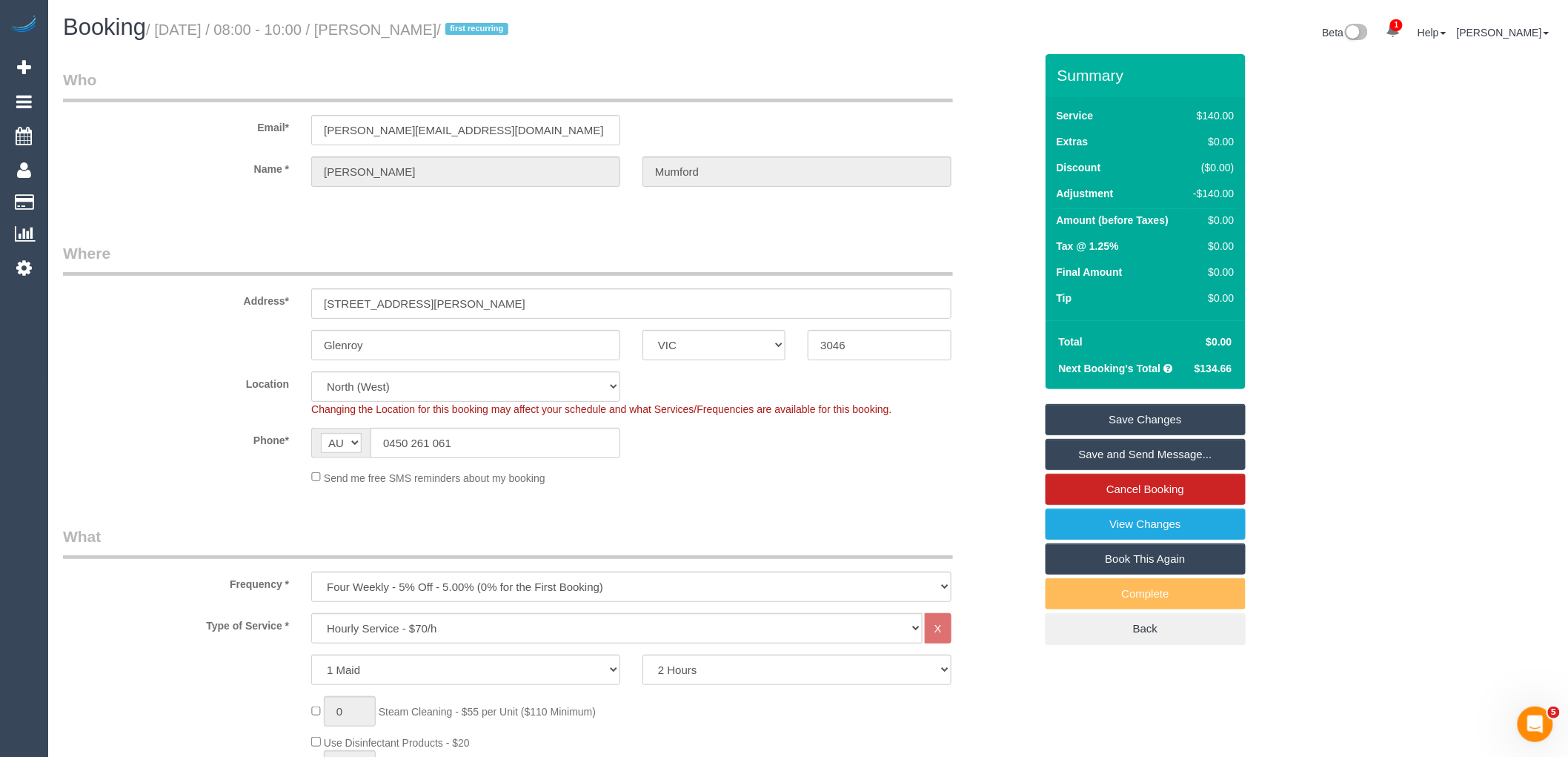
click at [1125, 417] on link "Save Changes" at bounding box center [1145, 419] width 200 height 31
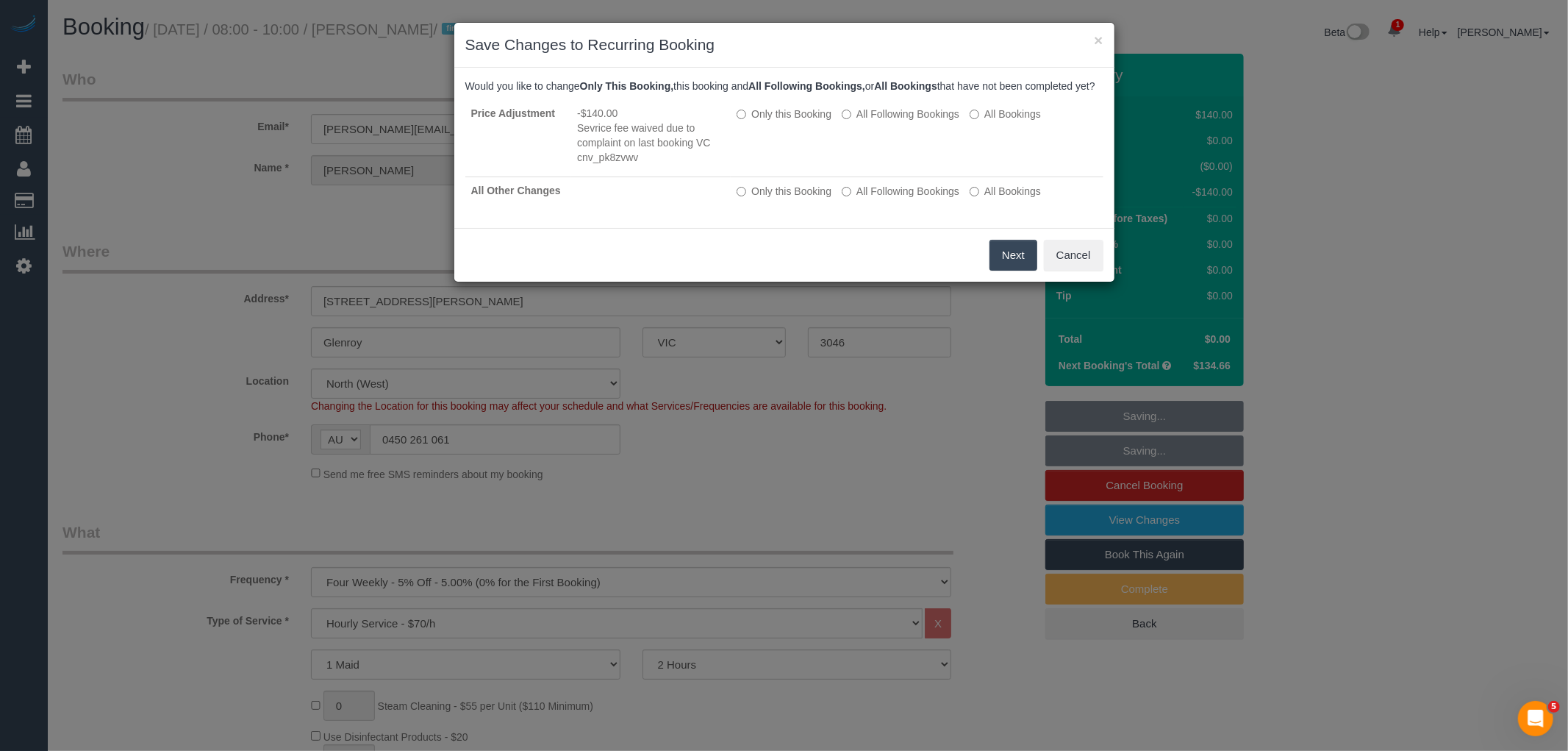
click at [1001, 260] on button "Next" at bounding box center [1013, 255] width 48 height 31
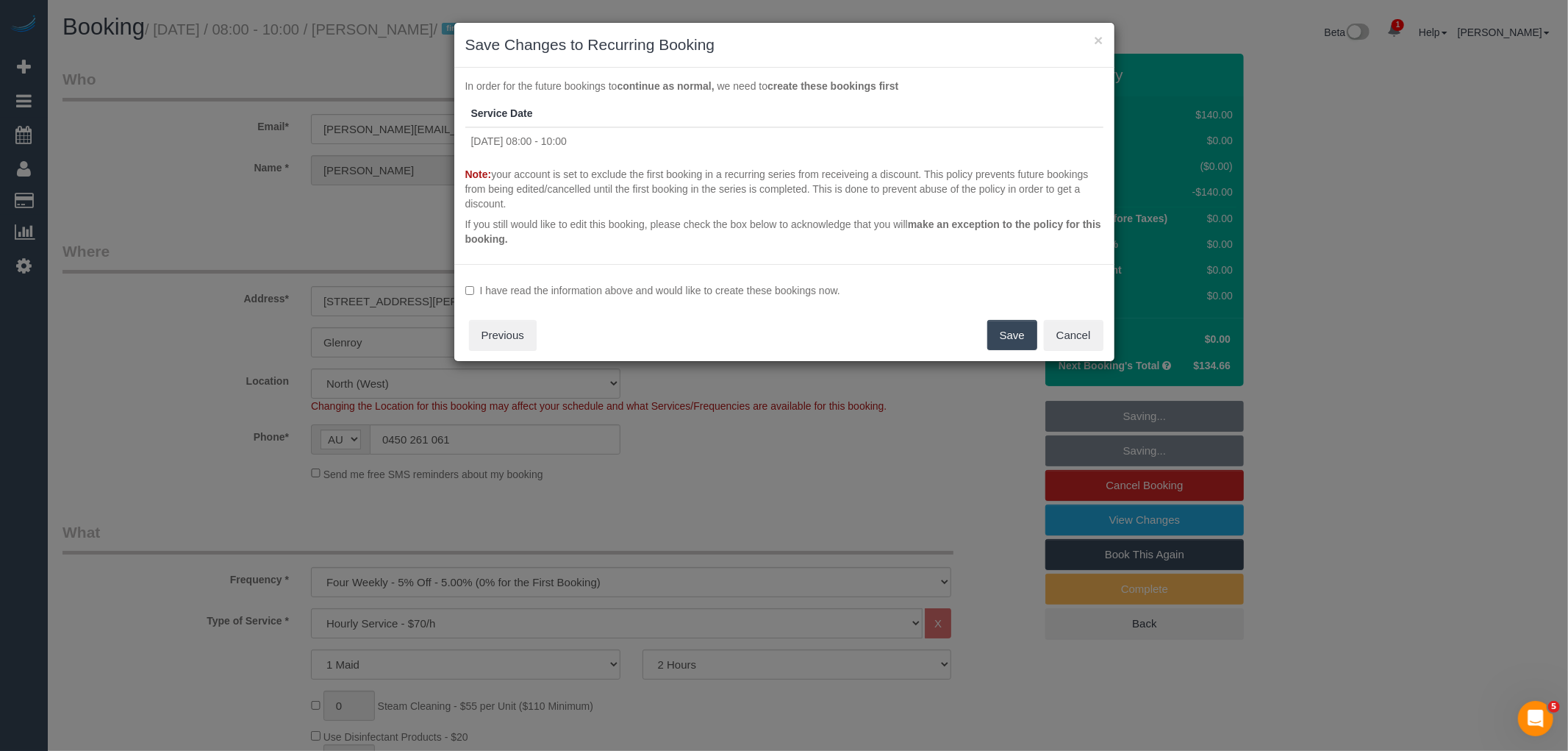
drag, startPoint x: 520, startPoint y: 288, endPoint x: 697, endPoint y: 309, distance: 178.2
click at [520, 288] on label "I have read the information above and would like to create these bookings now." at bounding box center [784, 290] width 638 height 14
click at [1023, 329] on button "Save" at bounding box center [1012, 335] width 50 height 31
